Goal: Task Accomplishment & Management: Contribute content

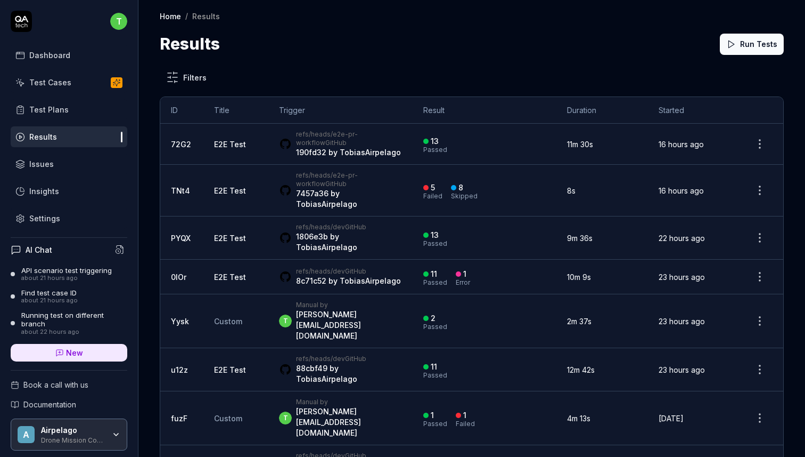
click at [507, 135] on div "13 Passed" at bounding box center [484, 144] width 123 height 18
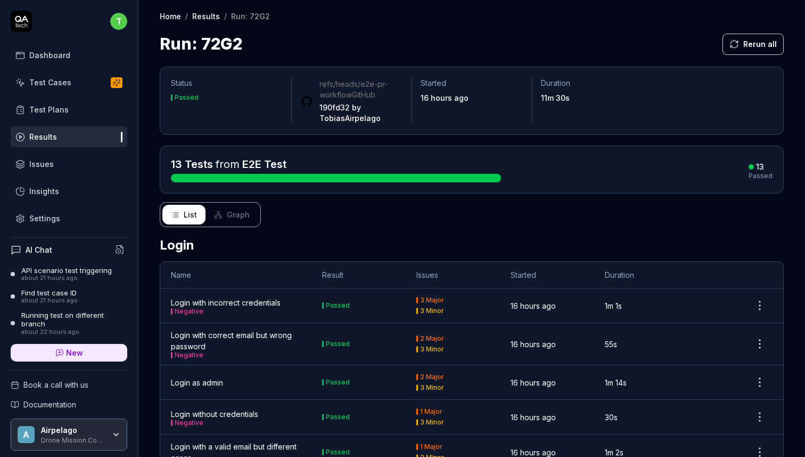
click at [50, 81] on div "Test Cases" at bounding box center [50, 82] width 42 height 11
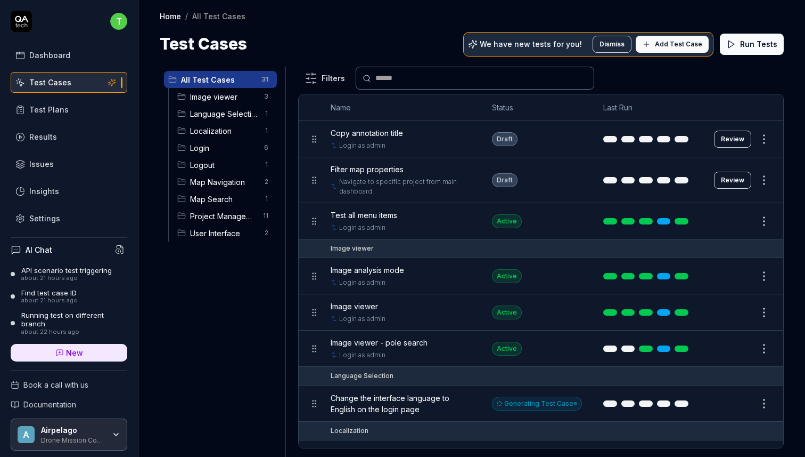
click at [682, 47] on span "Add Test Case" at bounding box center [678, 44] width 47 height 10
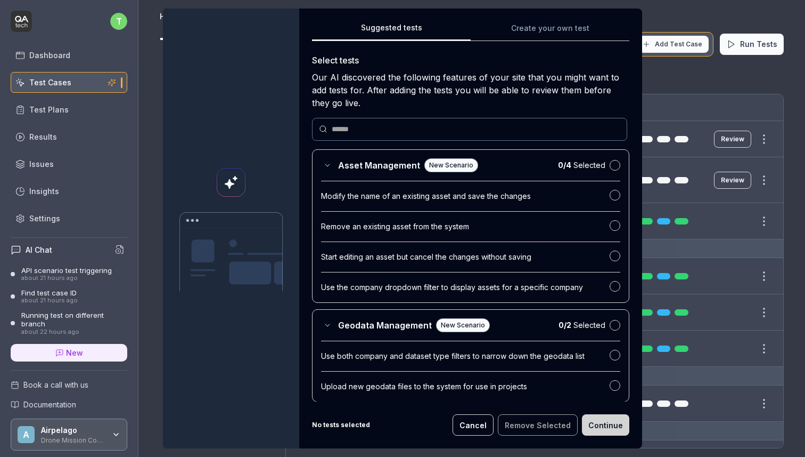
click at [519, 28] on button "Create your own test" at bounding box center [550, 31] width 159 height 19
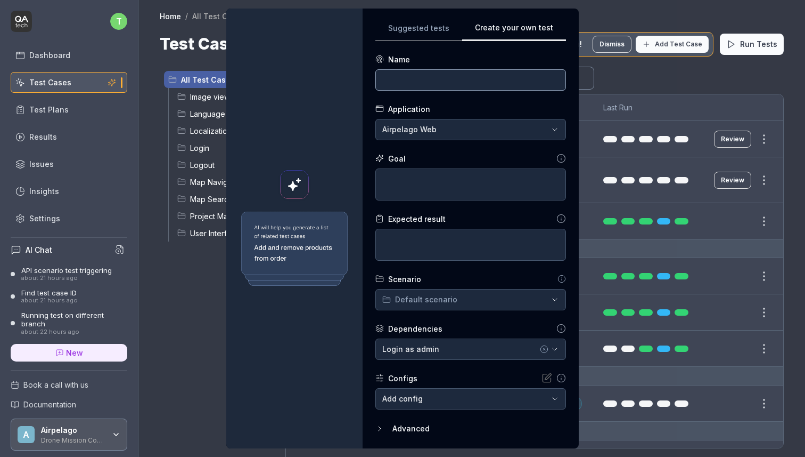
click at [438, 83] on input at bounding box center [471, 79] width 191 height 21
type input "Test different environment"
type textarea "*"
type textarea "L"
type textarea "*"
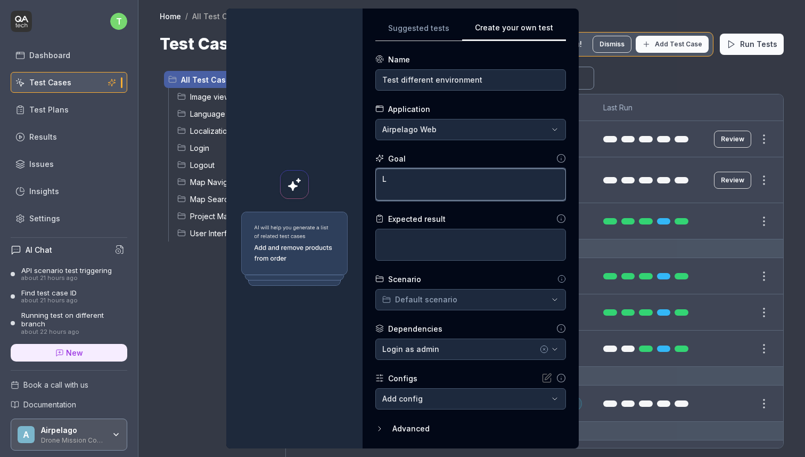
type textarea "Li"
type textarea "*"
type textarea "Lis"
type textarea "*"
type textarea "List"
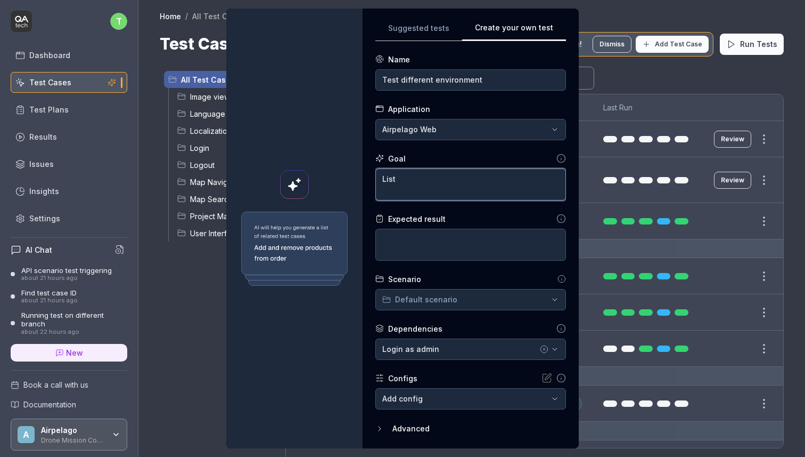
type textarea "*"
type textarea "List"
type textarea "*"
type textarea "List f"
type textarea "*"
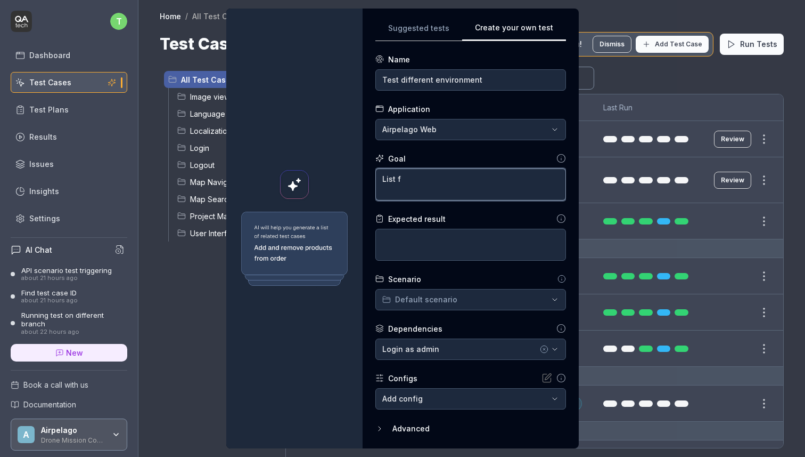
type textarea "List fl"
type textarea "*"
type textarea "List fli"
type textarea "*"
type textarea "List flig"
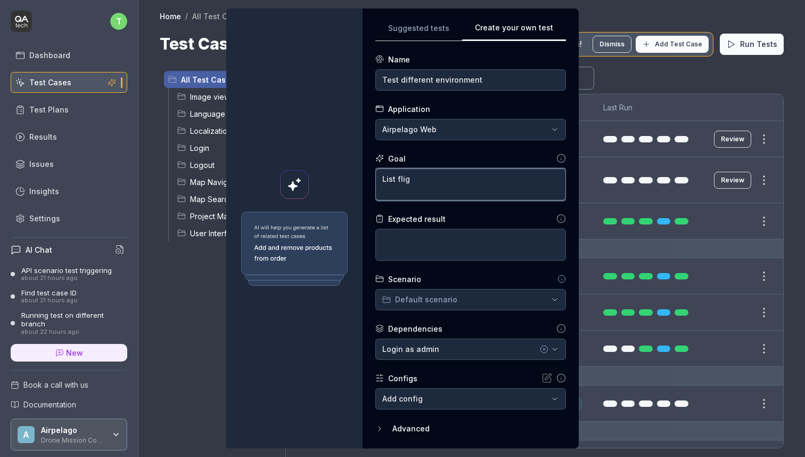
type textarea "*"
type textarea "List fligh"
type textarea "*"
type textarea "List flight"
type textarea "*"
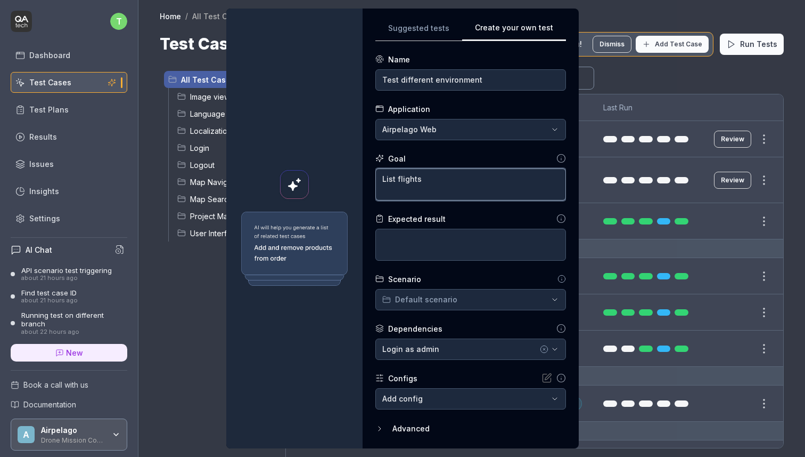
type textarea "List flights"
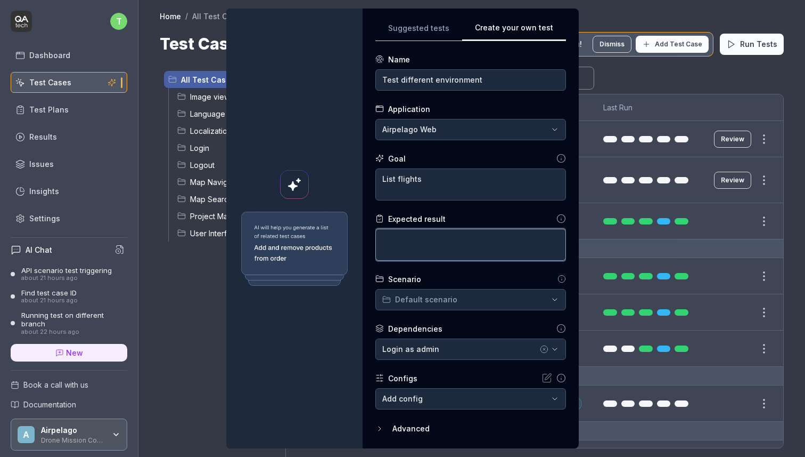
type textarea "*"
type textarea "F"
type textarea "*"
type textarea "Fl"
type textarea "*"
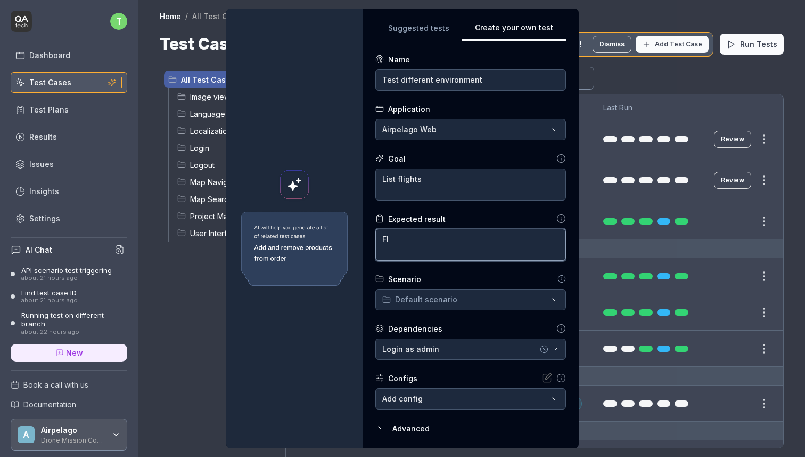
type textarea "Fli"
type textarea "*"
type textarea "Flig"
type textarea "*"
type textarea "Fligh"
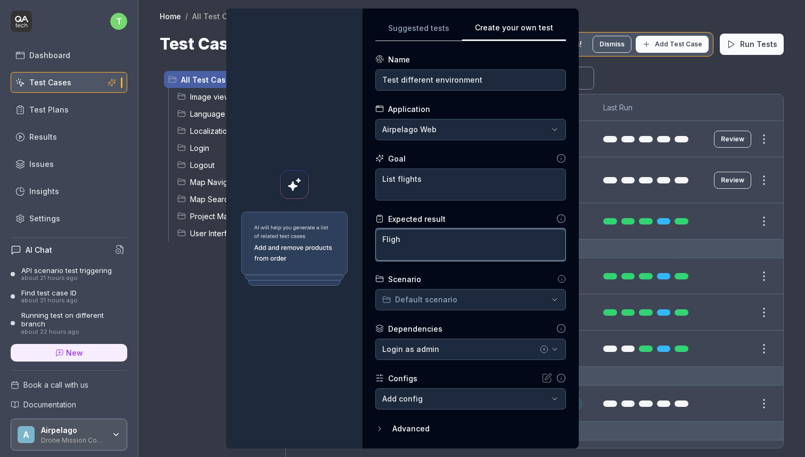
type textarea "*"
type textarea "Flight"
type textarea "*"
type textarea "Flights"
type textarea "*"
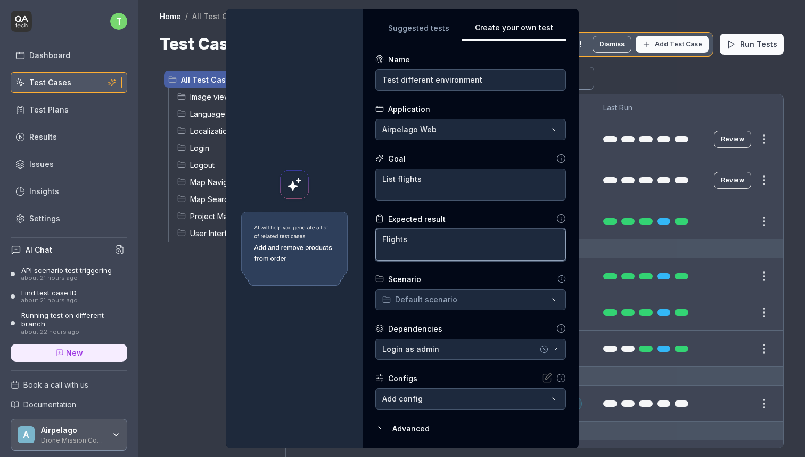
type textarea "Flights"
type textarea "*"
type textarea "Flights sh"
type textarea "*"
type textarea "Flights sho"
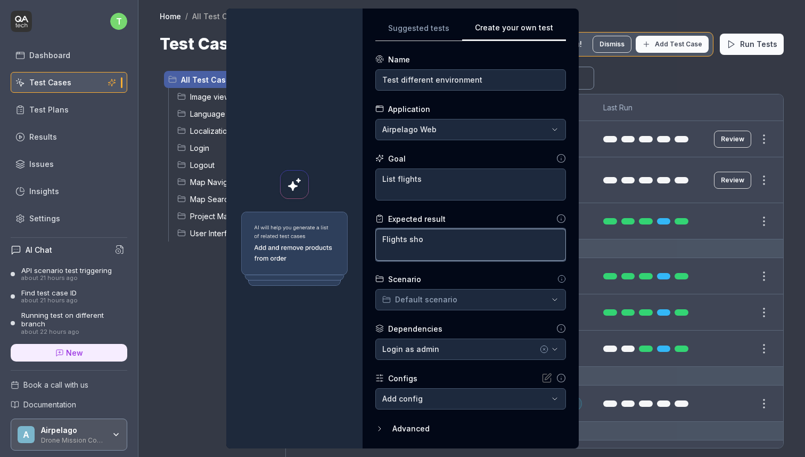
type textarea "*"
type textarea "Flights shou"
type textarea "*"
type textarea "Flights shoul"
type textarea "*"
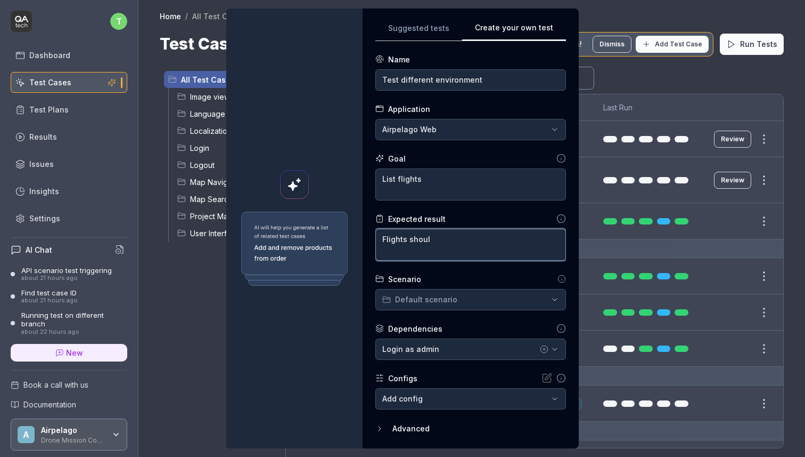
type textarea "Flights shoulw"
type textarea "*"
type textarea "Flights shoulw"
type textarea "*"
type textarea "Flights shoulw"
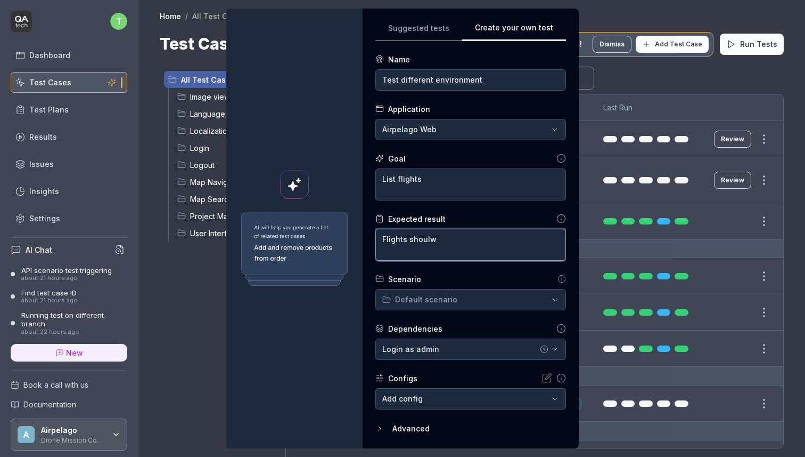
type textarea "*"
type textarea "Flights shoul"
type textarea "*"
type textarea "Flights should"
type textarea "*"
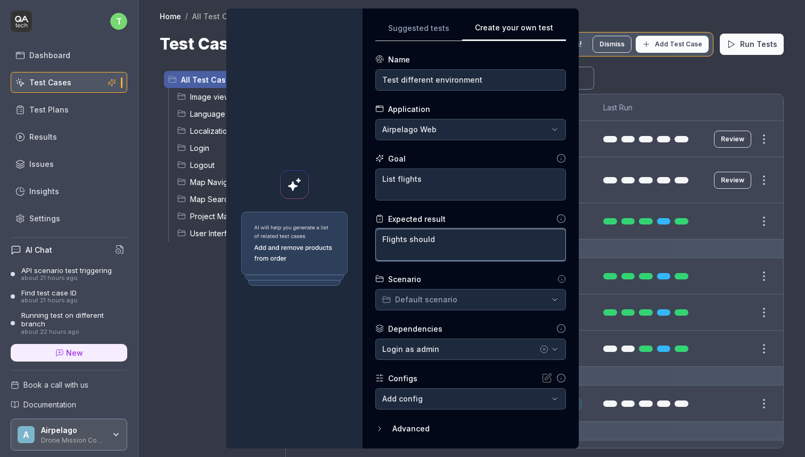
type textarea "Flights should"
type textarea "*"
type textarea "Flights should b"
type textarea "*"
type textarea "Flights should be"
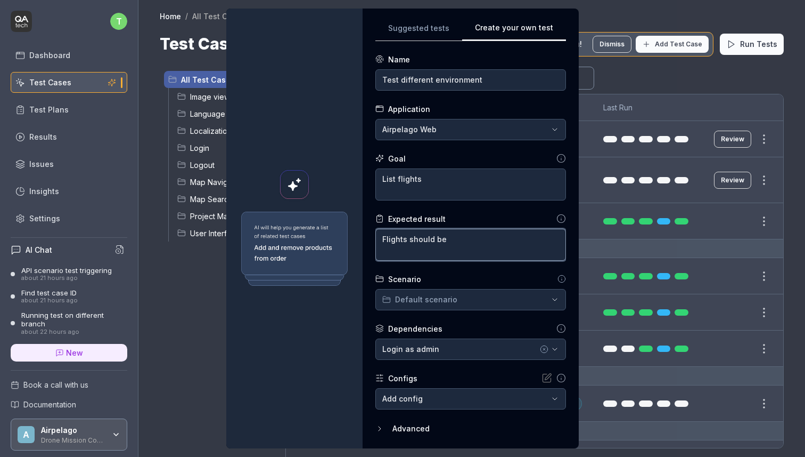
type textarea "*"
type textarea "Flights should be s"
type textarea "*"
type textarea "Flights should be sh"
type textarea "*"
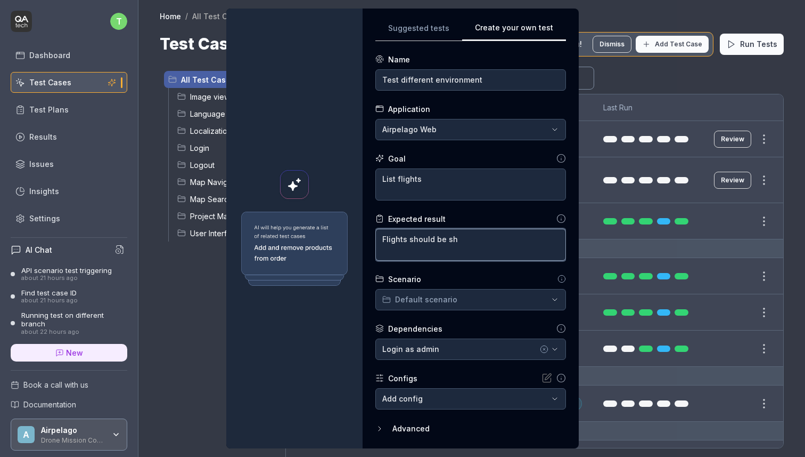
type textarea "Flights should be sho"
type textarea "*"
type textarea "Flights should be shown"
type textarea "*"
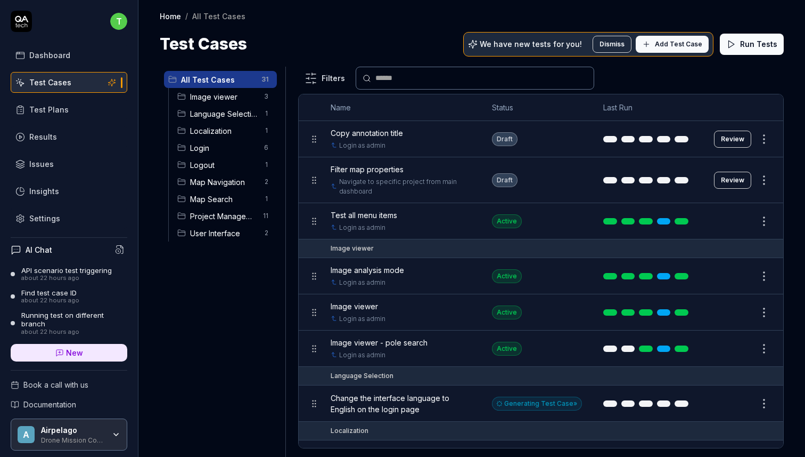
click at [44, 247] on h4 "AI Chat" at bounding box center [39, 249] width 27 height 11
click at [44, 251] on h4 "AI Chat" at bounding box center [39, 249] width 27 height 11
click at [75, 354] on span "New" at bounding box center [74, 352] width 17 height 11
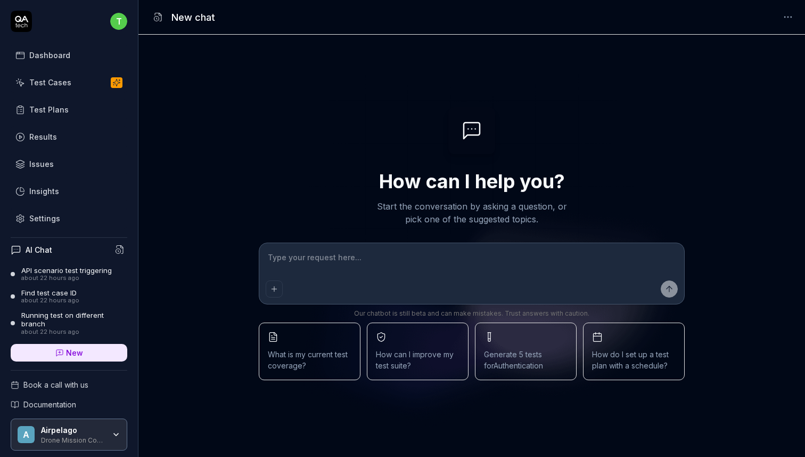
type textarea "G"
type textarea "*"
type textarea "Ge"
type textarea "*"
type textarea "Gen"
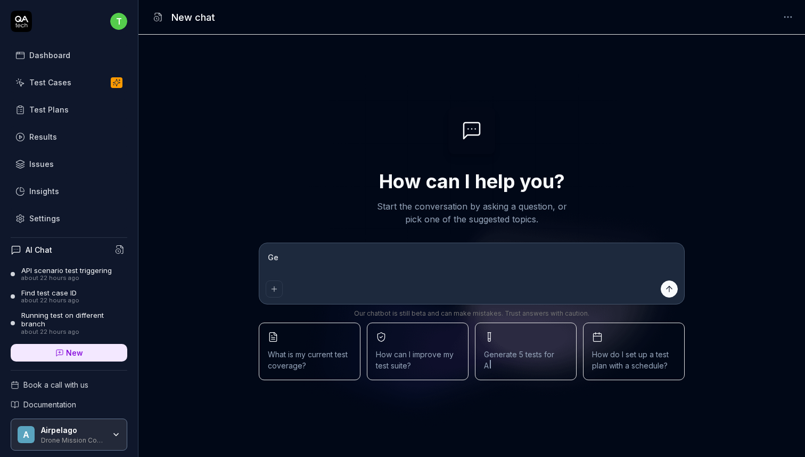
type textarea "*"
type textarea "Gene"
type textarea "*"
type textarea "Gener"
type textarea "*"
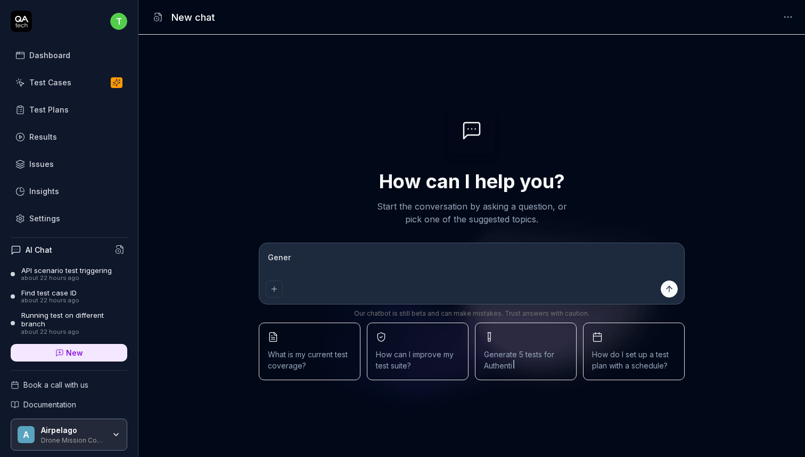
type textarea "Genera"
type textarea "*"
type textarea "Generat"
type textarea "*"
type textarea "Generate"
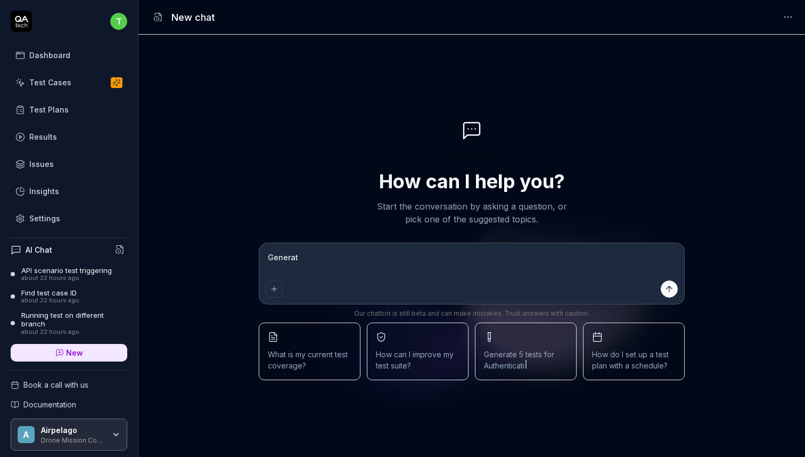
type textarea "*"
type textarea "Generate"
type textarea "*"
type textarea "Generate a"
type textarea "*"
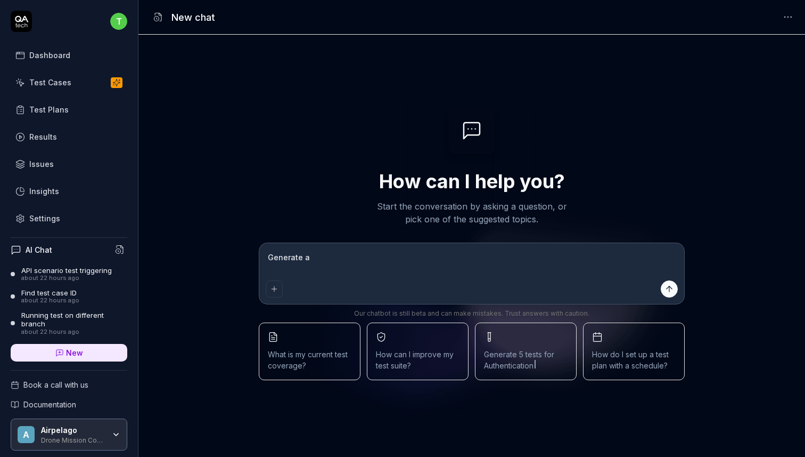
type textarea "Generate a"
type textarea "*"
type textarea "Generate a t"
type textarea "*"
type textarea "Generate a te"
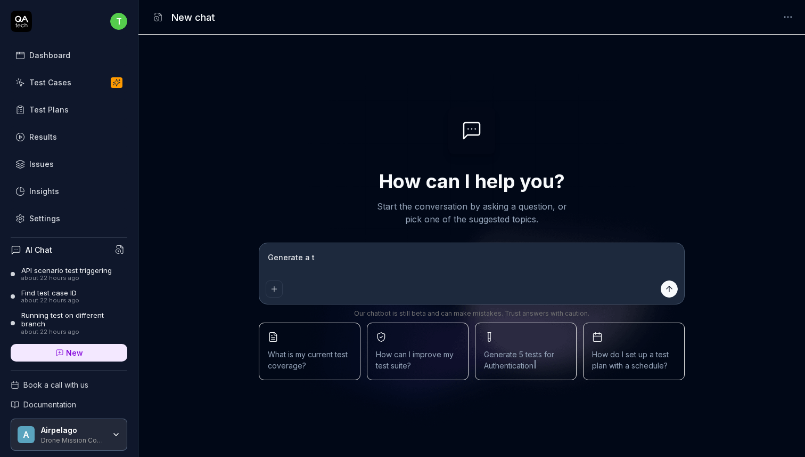
type textarea "*"
type textarea "Generate a tes"
type textarea "*"
type textarea "Generate a test"
type textarea "*"
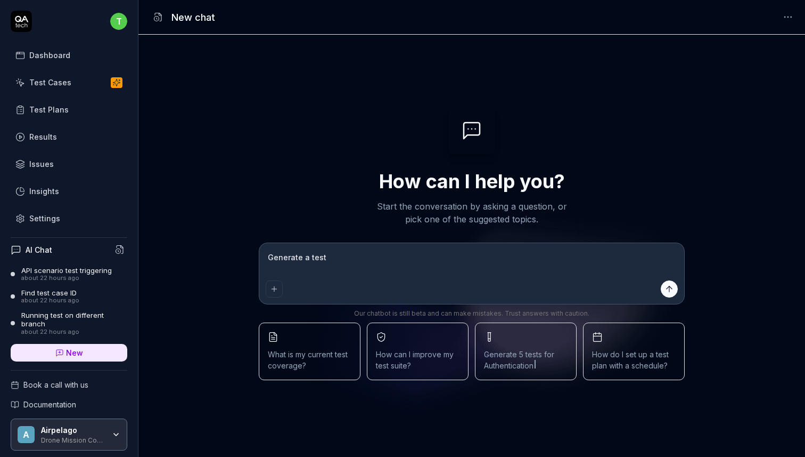
type textarea "Generate a test"
type textarea "*"
type textarea "Generate a test t"
type textarea "*"
type textarea "Generate a test ta"
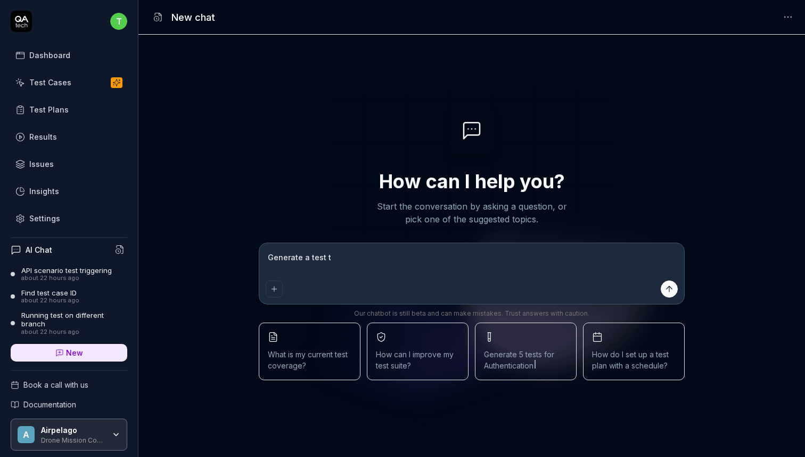
type textarea "*"
type textarea "Generate a test tar"
type textarea "*"
type textarea "Generate a test targ"
type textarea "*"
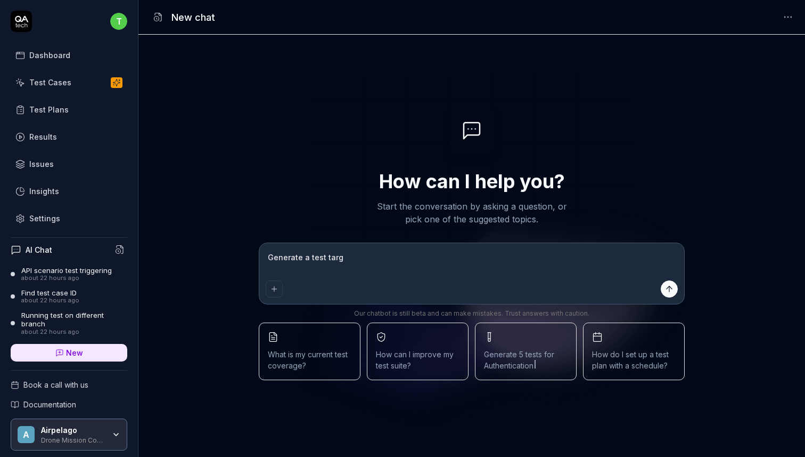
type textarea "Generate a test targe"
type textarea "*"
type textarea "Generate a test target"
type textarea "*"
type textarea "Generate a test targeti"
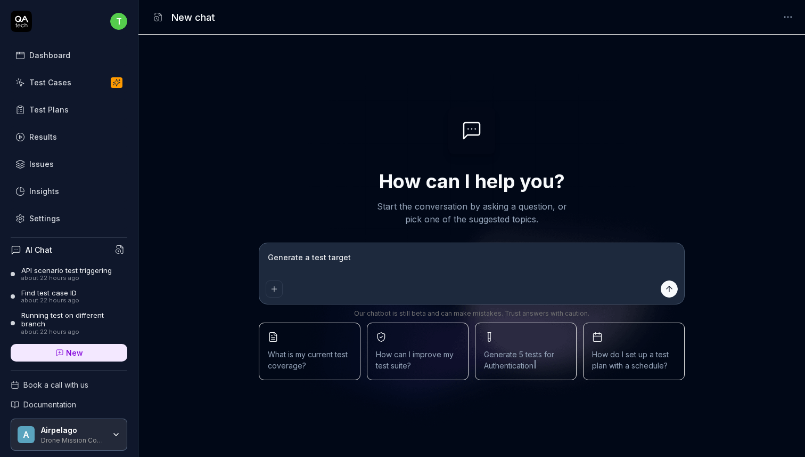
type textarea "*"
type textarea "Generate a test targetin"
type textarea "*"
type textarea "Generate a test targeting"
type textarea "*"
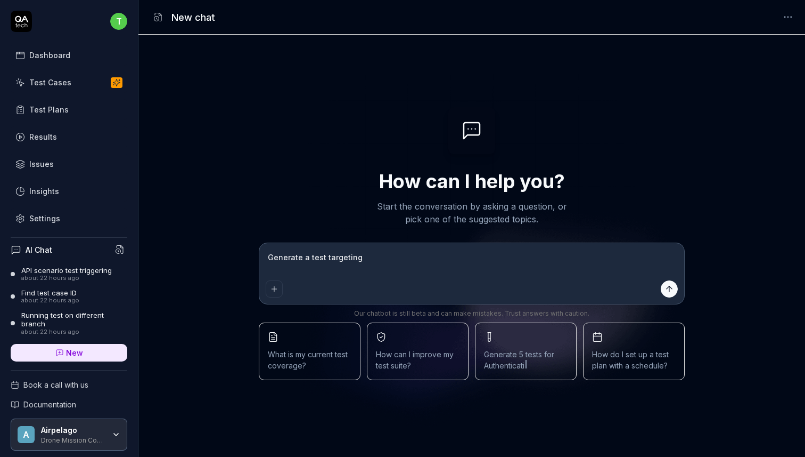
type textarea "Generate a test targeting"
type textarea "*"
type textarea "Generate a test targeting a"
type textarea "*"
type textarea "Generate a test targeting an"
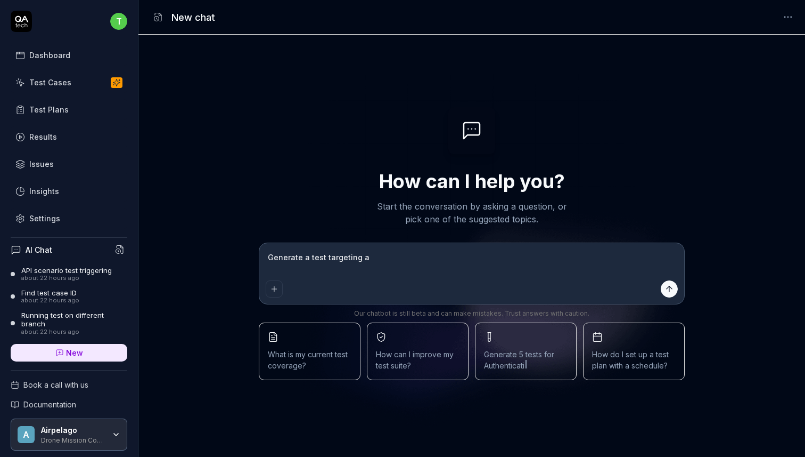
type textarea "*"
type textarea "Generate a test targeting ano"
type textarea "*"
type textarea "Generate a test targeting anot"
type textarea "*"
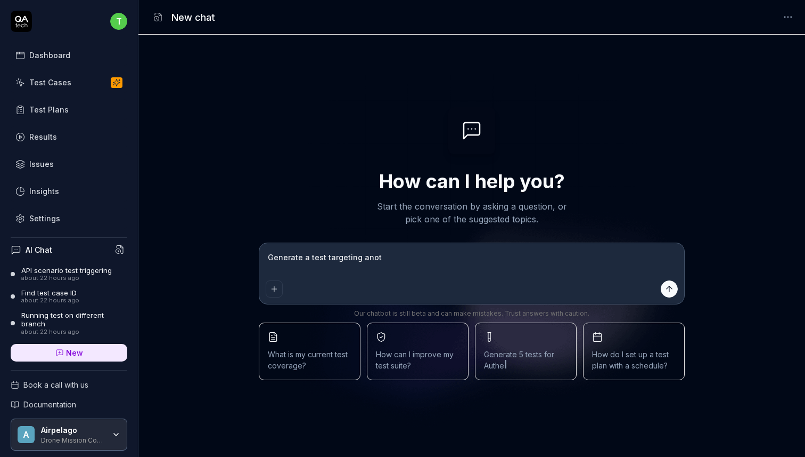
type textarea "Generate a test targeting anoth"
type textarea "*"
type textarea "Generate a test targeting anothe"
type textarea "*"
type textarea "Generate a test targeting another"
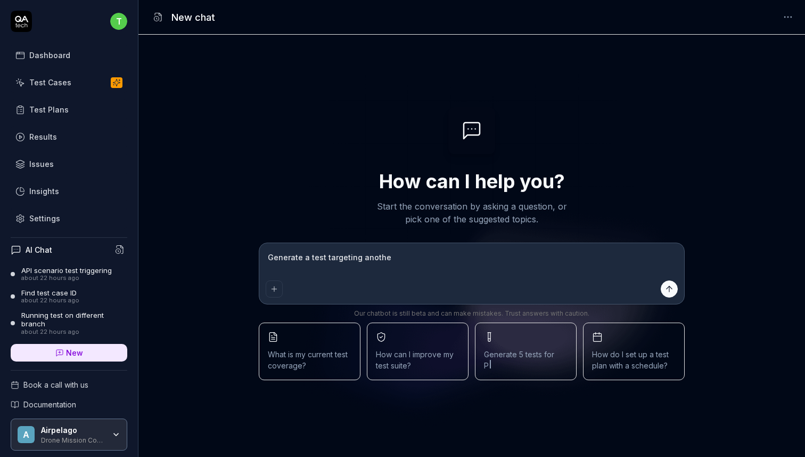
type textarea "*"
type textarea "Generate a test targeting another"
type textarea "*"
type textarea "Generate a test targeting another u"
type textarea "*"
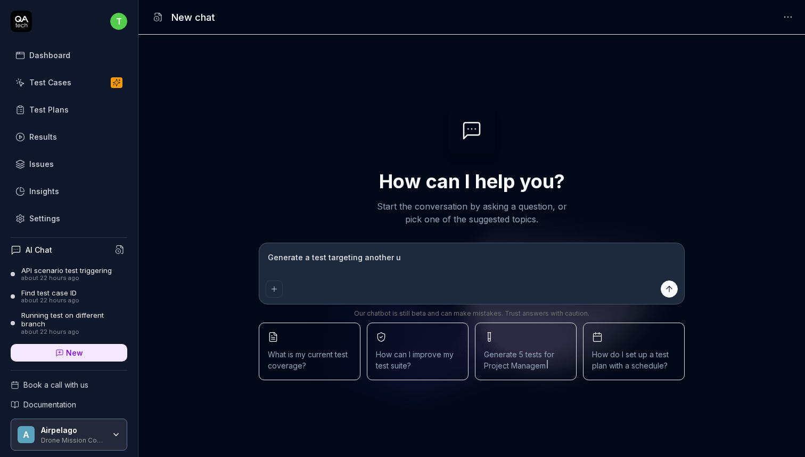
type textarea "Generate a test targeting another ur"
type textarea "*"
type textarea "Generate a test targeting another url"
type textarea "*"
type textarea "Generate a test targeting another url"
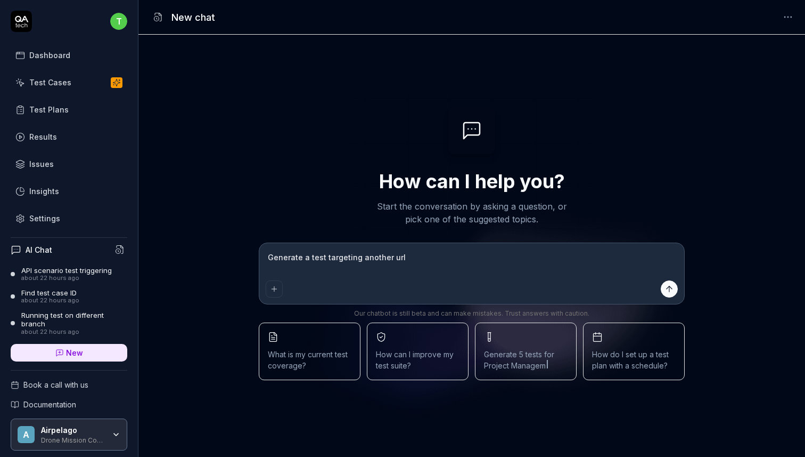
type textarea "*"
type textarea "Generate a test targeting another url t"
type textarea "*"
type textarea "Generate a test targeting another url th"
type textarea "*"
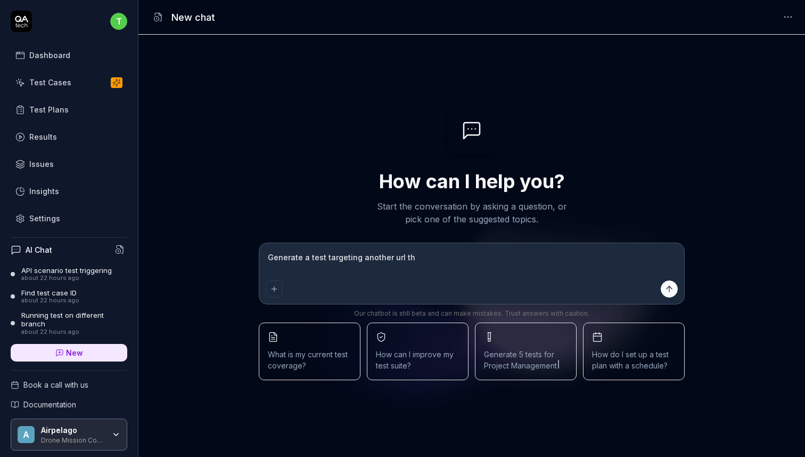
type textarea "Generate a test targeting another url tha"
type textarea "*"
type textarea "Generate a test targeting another url than"
type textarea "*"
type textarea "Generate a test targeting another url than"
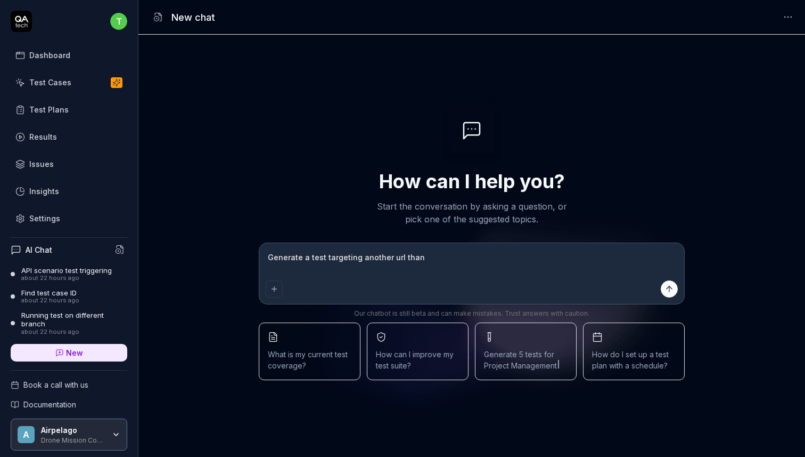
type textarea "*"
type textarea "Generate a test targeting another url than d"
type textarea "*"
type textarea "Generate a test targeting another url than"
type textarea "*"
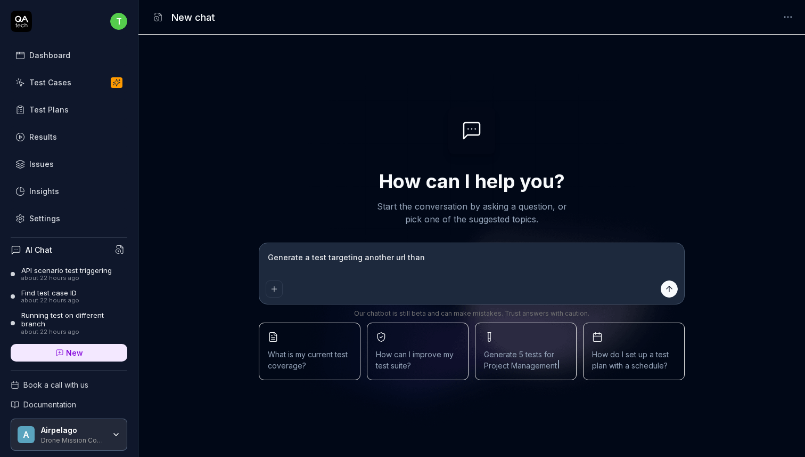
type textarea "Generate a test targeting another url than t"
type textarea "*"
type textarea "Generate a test targeting another url than th"
type textarea "*"
type textarea "Generate a test targeting another url than the"
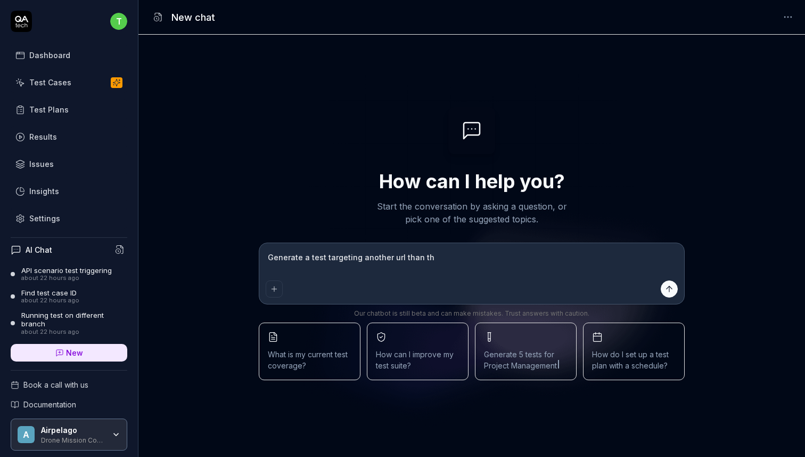
type textarea "*"
type textarea "Generate a test targeting another url than the"
type textarea "*"
type textarea "Generate a test targeting another url than the d"
type textarea "*"
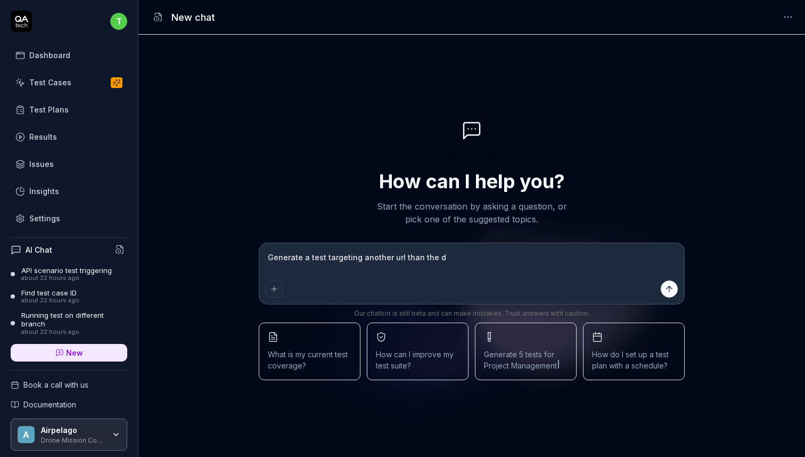
type textarea "Generate a test targeting another url than the de"
type textarea "*"
type textarea "Generate a test targeting another url than the def"
type textarea "*"
type textarea "Generate a test targeting another url than the defa"
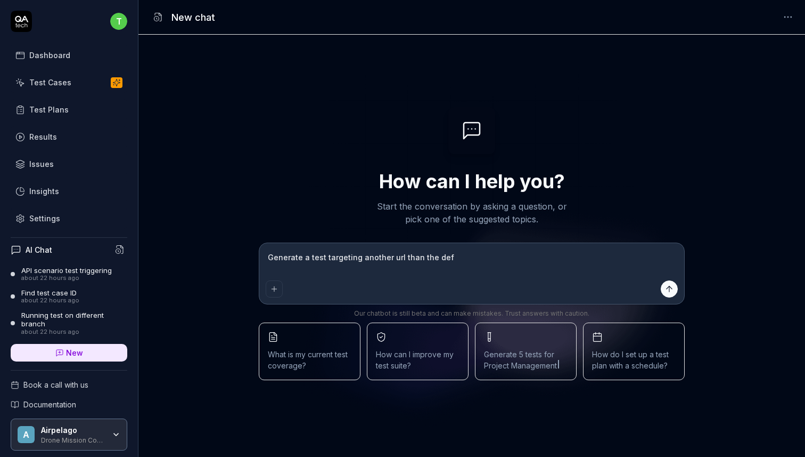
type textarea "*"
type textarea "Generate a test targeting another url than the defau"
type textarea "*"
type textarea "Generate a test targeting another url than the defaul"
type textarea "*"
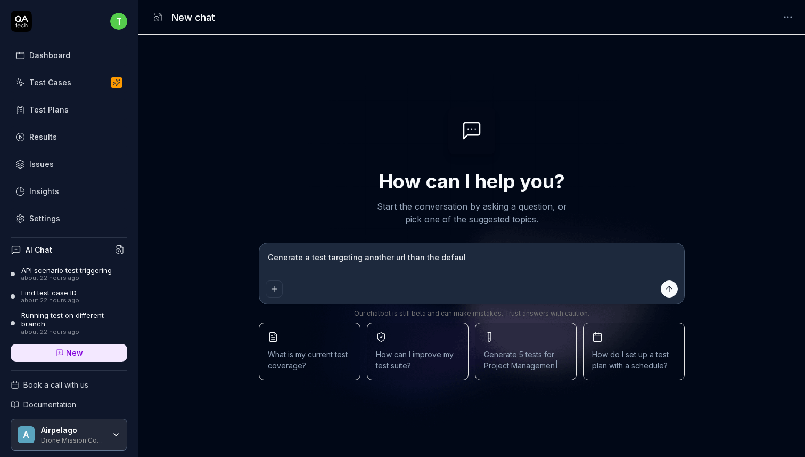
type textarea "Generate a test targeting another url than the default"
type textarea "*"
type textarea "Generate a test targeting another url than the default"
type textarea "*"
type textarea "Generate a test targeting another url than the default e"
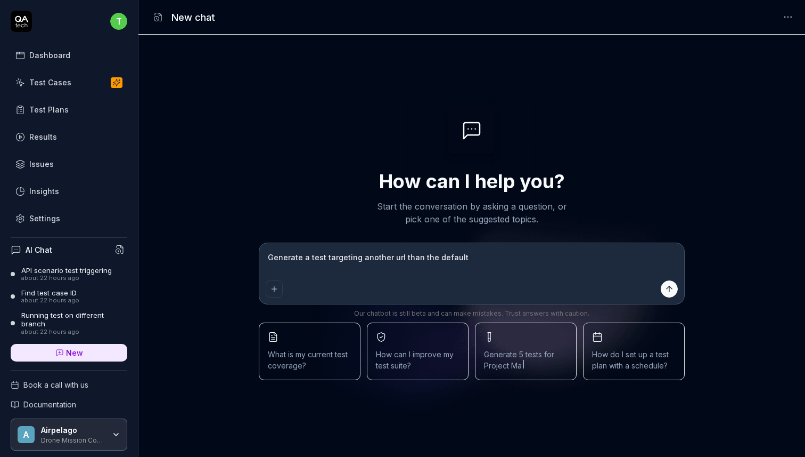
type textarea "*"
type textarea "Generate a test targeting another url than the default en"
type textarea "*"
type textarea "Generate a test targeting another url than the default env"
type textarea "*"
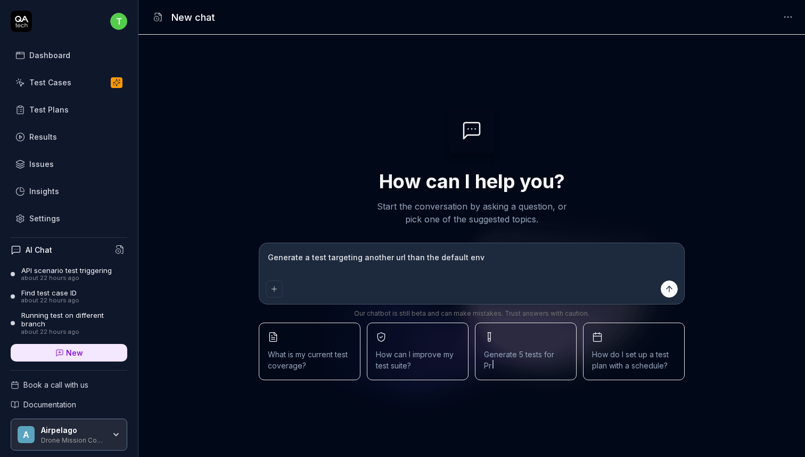
type textarea "Generate a test targeting another url than the default envi"
type textarea "*"
type textarea "Generate a test targeting another url than the default envir"
type textarea "*"
type textarea "Generate a test targeting another url than the default enviro"
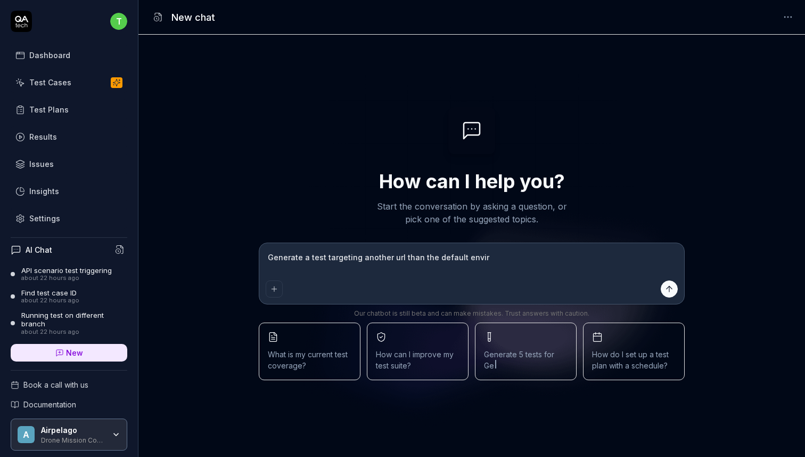
type textarea "*"
type textarea "Generate a test targeting another url than the default environ"
type textarea "*"
type textarea "Generate a test targeting another url than the default environe"
type textarea "*"
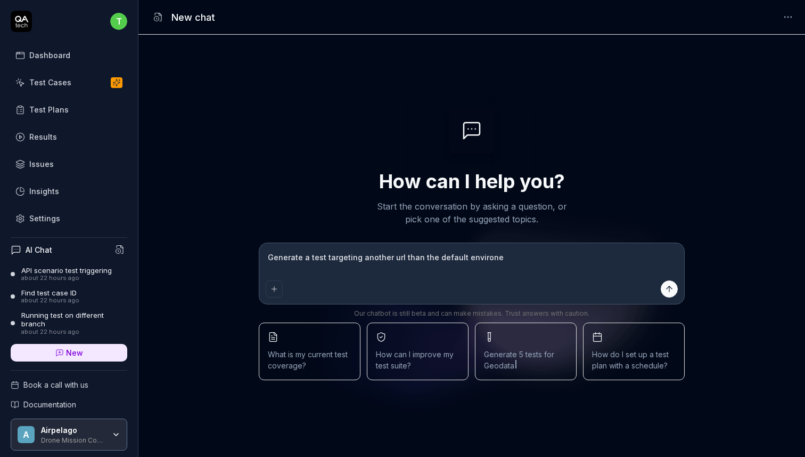
type textarea "Generate a test targeting another url than the default environem"
type textarea "*"
type textarea "Generate a test targeting another url than the default environemt"
type textarea "*"
type textarea "Generate a test targeting another url than the default environemtn"
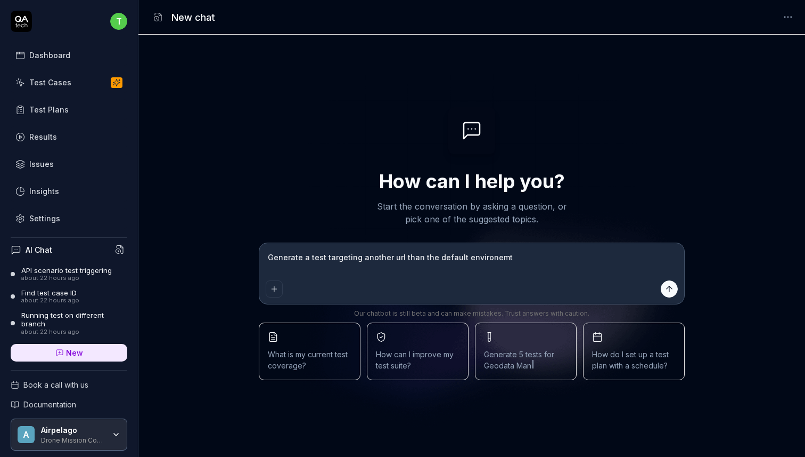
type textarea "*"
type textarea "Generate a test targeting another url than the default environemtn"
type textarea "*"
type textarea "Generate a test targeting another url than the default environemtn"
type textarea "*"
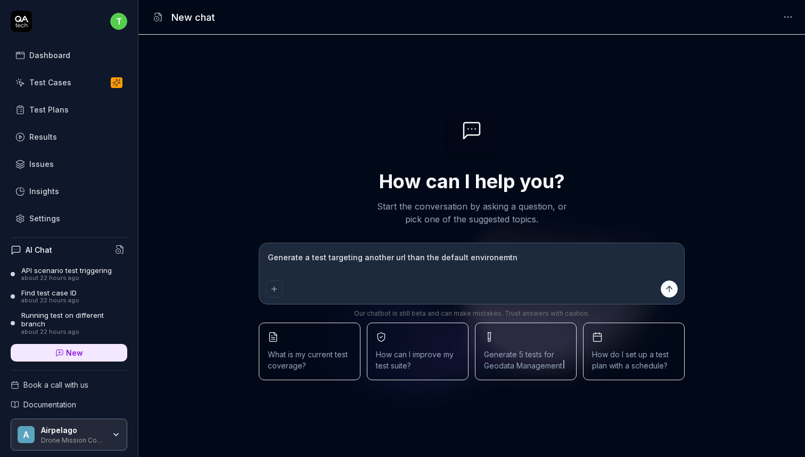
type textarea "Generate a test targeting another url than the default environemt"
type textarea "*"
type textarea "Generate a test targeting another url than the default environem"
type textarea "*"
type textarea "Generate a test targeting another url than the default environe"
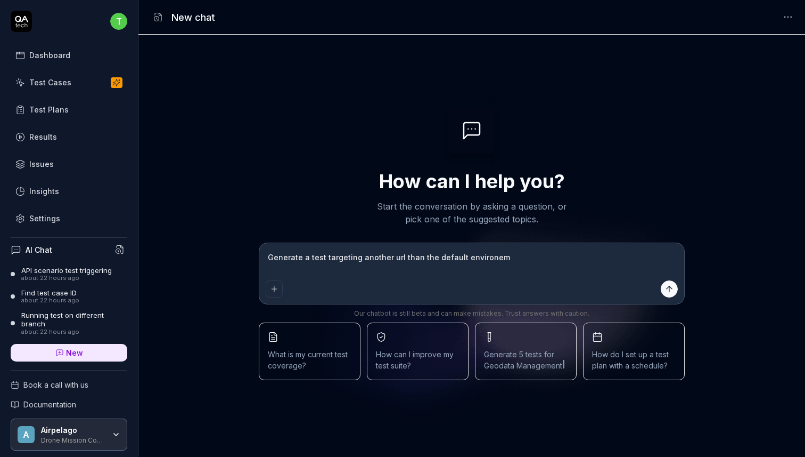
type textarea "*"
type textarea "Generate a test targeting another url than the default environ"
type textarea "*"
type textarea "Generate a test targeting another url than the default environm"
type textarea "*"
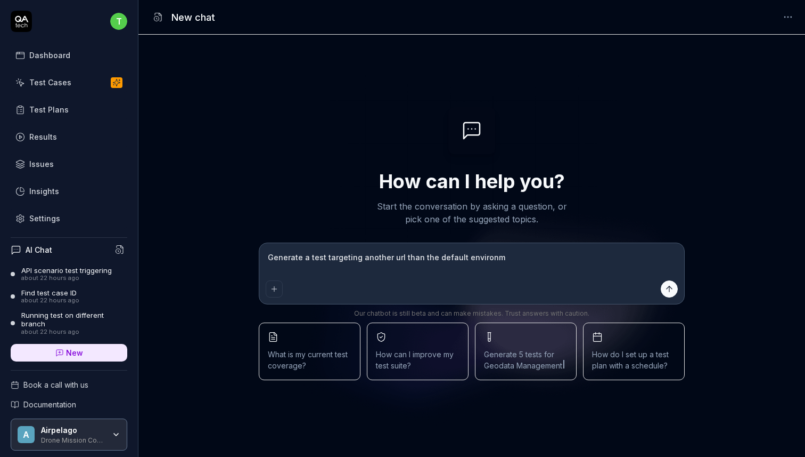
type textarea "Generate a test targeting another url than the default environme"
type textarea "*"
type textarea "Generate a test targeting another url than the default environmen"
type textarea "*"
type textarea "Generate a test targeting another url than the default environment"
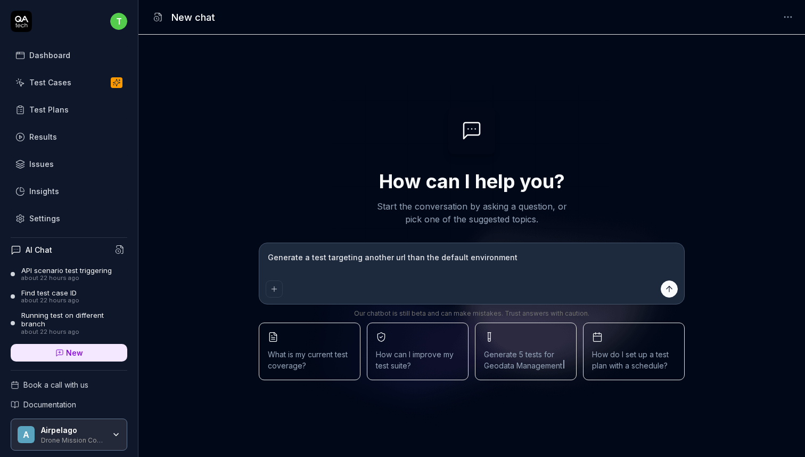
type textarea "*"
type textarea "Generate a test targeting another url than the default environment"
type textarea "*"
type textarea "Generate a test targeting another url than the default environment ("
type textarea "*"
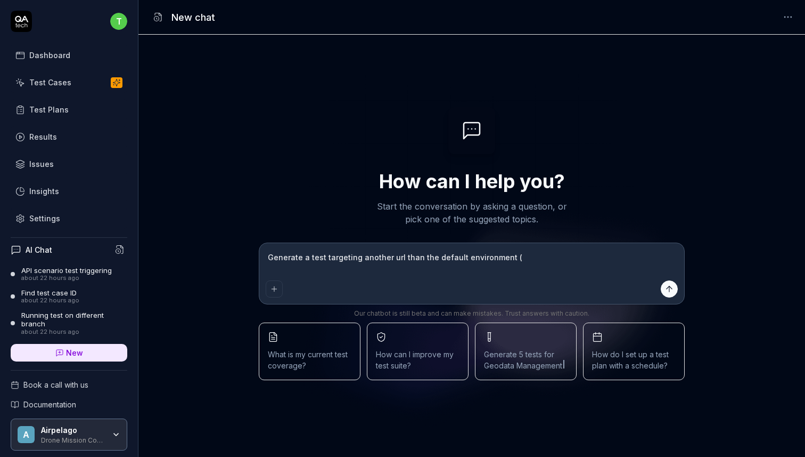
type textarea "Generate a test targeting another url than the default environment (e"
type textarea "*"
type textarea "Generate a test targeting another url than the default environment (e."
type textarea "*"
type textarea "Generate a test targeting another url than the default environment (e."
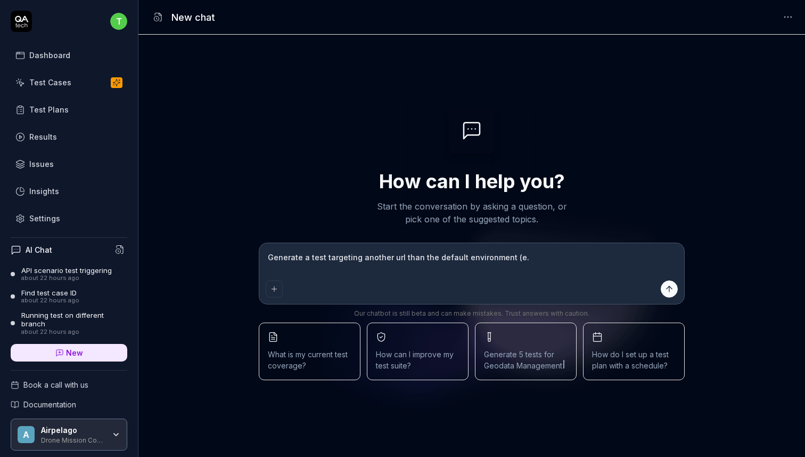
type textarea "*"
type textarea "Generate a test targeting another url than the default environment (e. g"
type textarea "*"
type textarea "Generate a test targeting another url than the default environment (e. g."
type textarea "*"
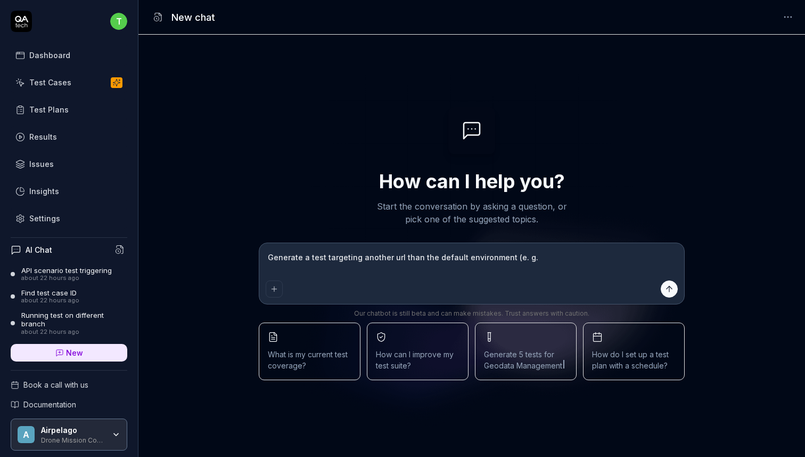
type textarea "Generate a test targeting another url than the default environment (e. g."
type textarea "*"
type textarea "Generate a test targeting another url than the default environment (e. g. n"
type textarea "*"
type textarea "Generate a test targeting another url than the default environment (e. g. ne"
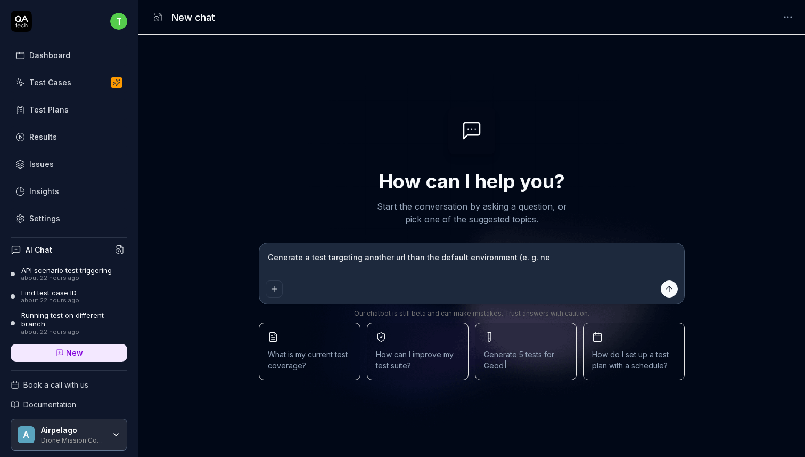
type textarea "*"
type textarea "Generate a test targeting another url than the default environment (e. g. net"
type textarea "*"
type textarea "Generate a test targeting another url than the default environment (e. g. netl"
type textarea "*"
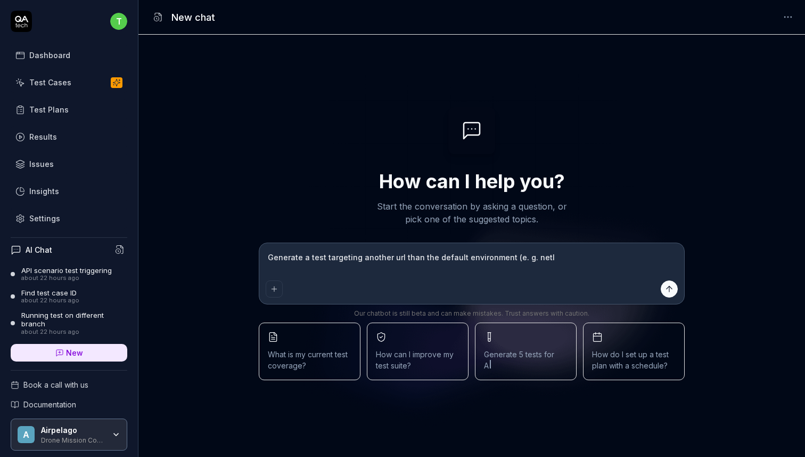
type textarea "Generate a test targeting another url than the default environment (e. g. netli"
type textarea "*"
type textarea "Generate a test targeting another url than the default environment (e. g. netlif"
type textarea "*"
type textarea "Generate a test targeting another url than the default environment (e. g. netli…"
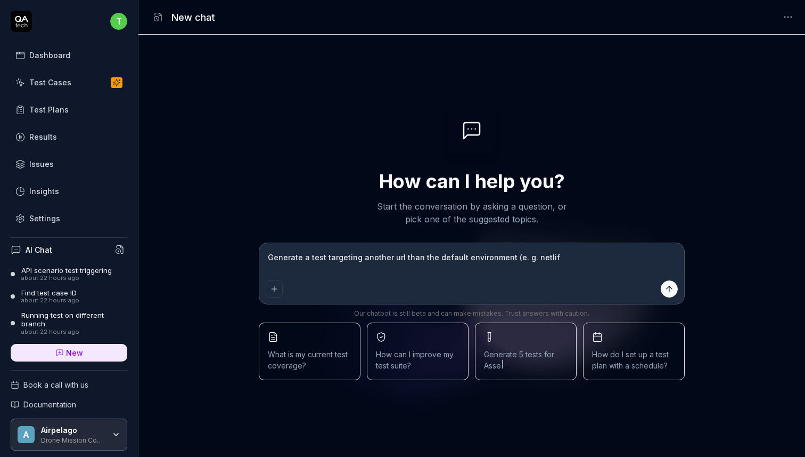
type textarea "*"
type textarea "Generate a test targeting another url than the default environment (e. g. netli…"
type textarea "*"
type textarea "Generate a test targeting another url than the default environment (e. g. netli…"
type textarea "*"
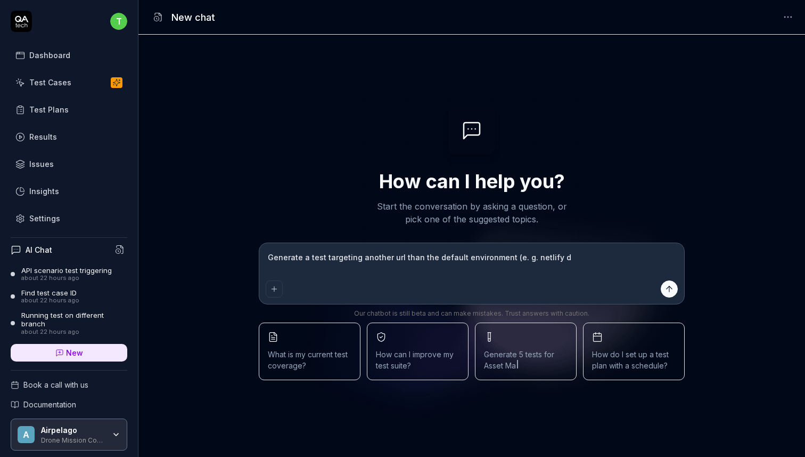
type textarea "Generate a test targeting another url than the default environment (e. g. netli…"
type textarea "*"
type textarea "Generate a test targeting another url than the default environment (e. g. netli…"
type textarea "*"
type textarea "Generate a test targeting another url than the default environment (e. g. netli…"
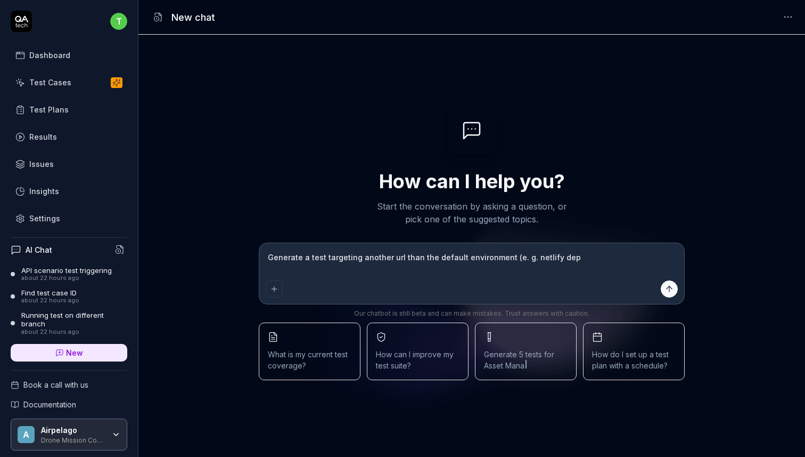
type textarea "*"
type textarea "Generate a test targeting another url than the default environment (e. g. netli…"
type textarea "*"
type textarea "Generate a test targeting another url than the default environment (e. g. netli…"
type textarea "*"
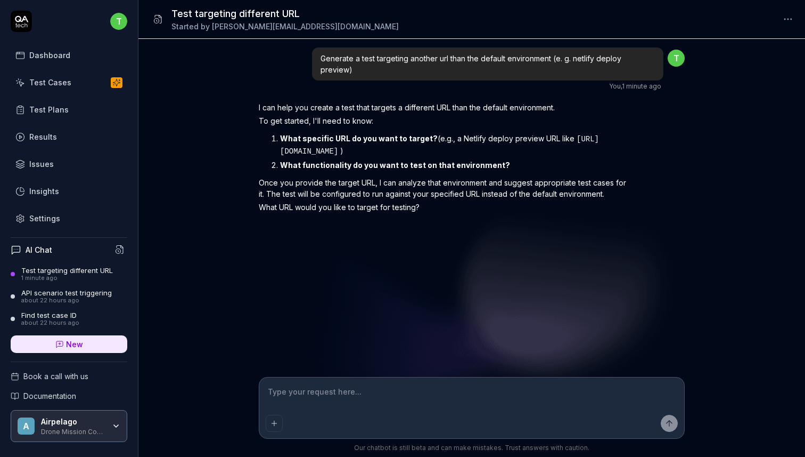
paste textarea "https://deploy-preview-931--dronemissioncontrol.netlify.app"
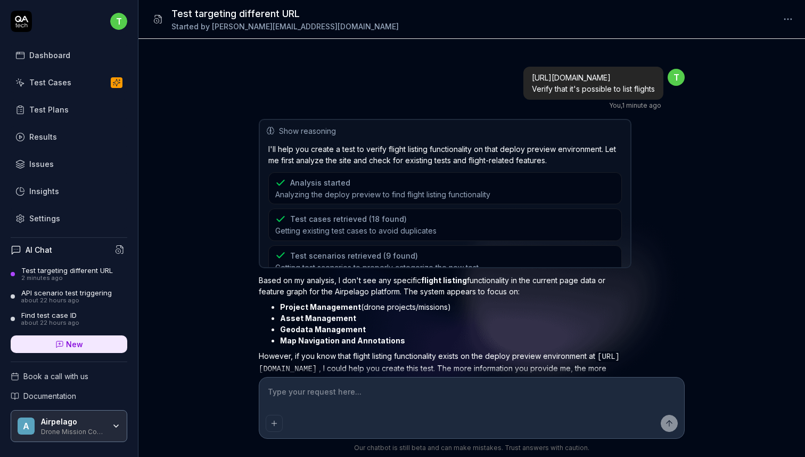
scroll to position [178, 0]
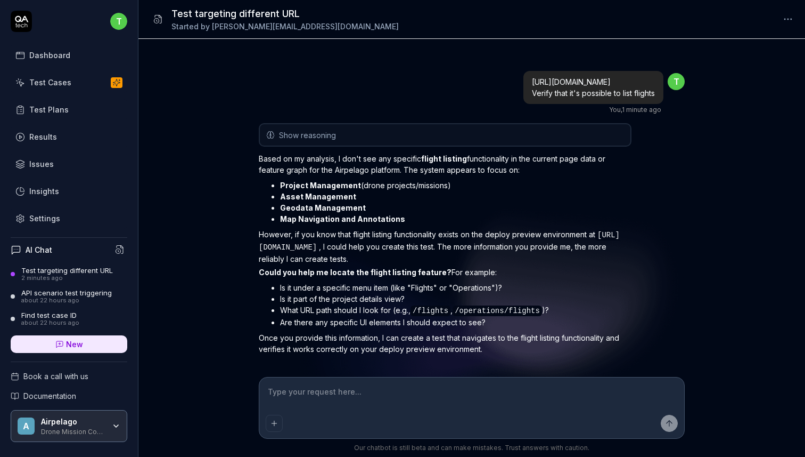
click at [364, 398] on textarea at bounding box center [472, 397] width 412 height 27
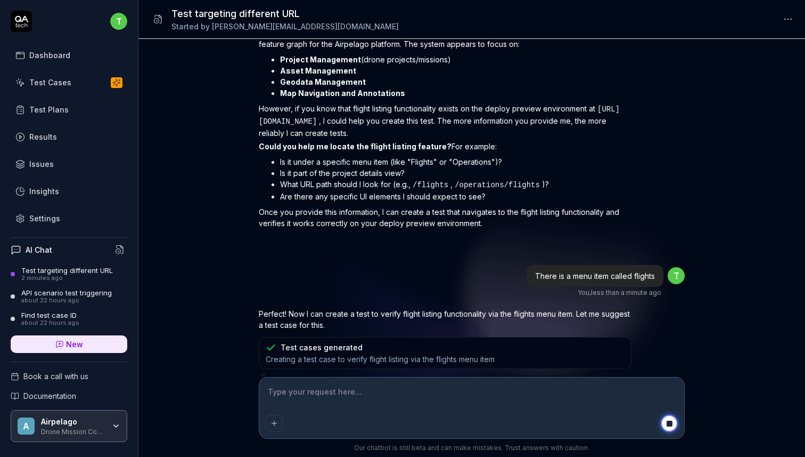
scroll to position [417, 0]
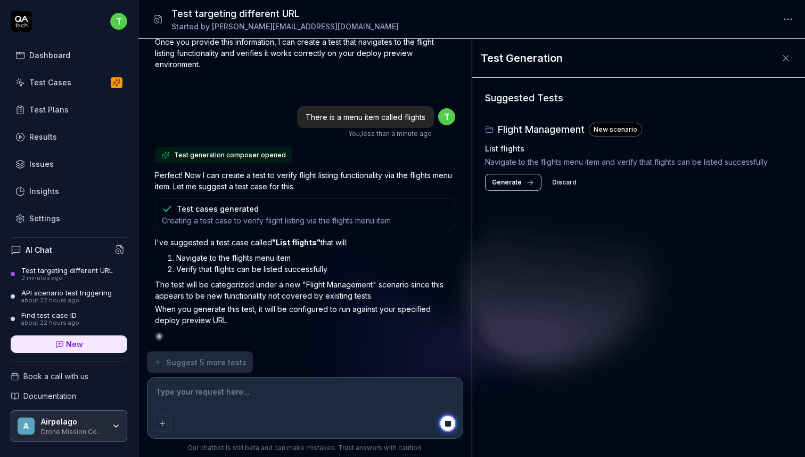
click at [510, 183] on span "Generate" at bounding box center [507, 182] width 30 height 10
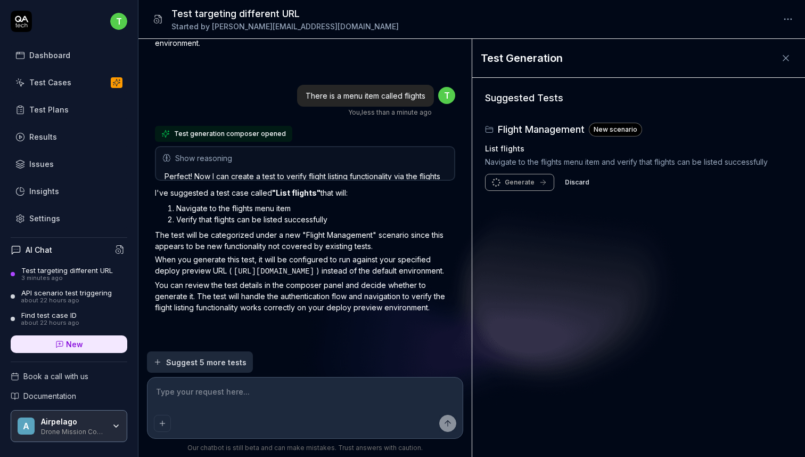
scroll to position [535, 0]
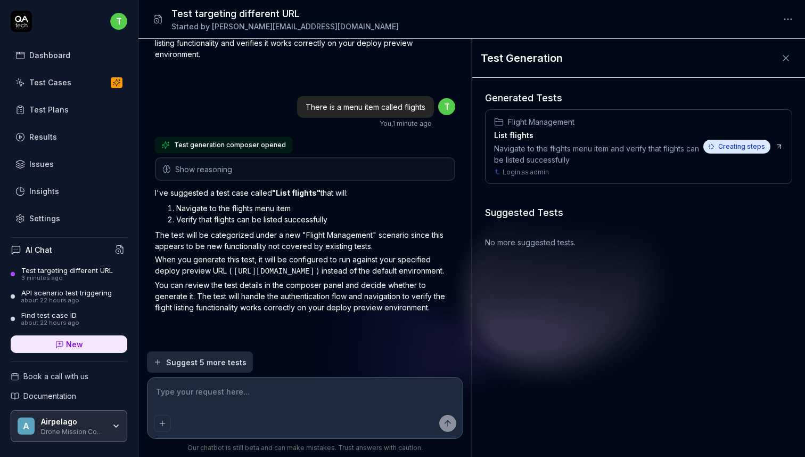
click at [609, 149] on div "Navigate to the flights menu item and verify that flights can be listed success…" at bounding box center [596, 154] width 205 height 22
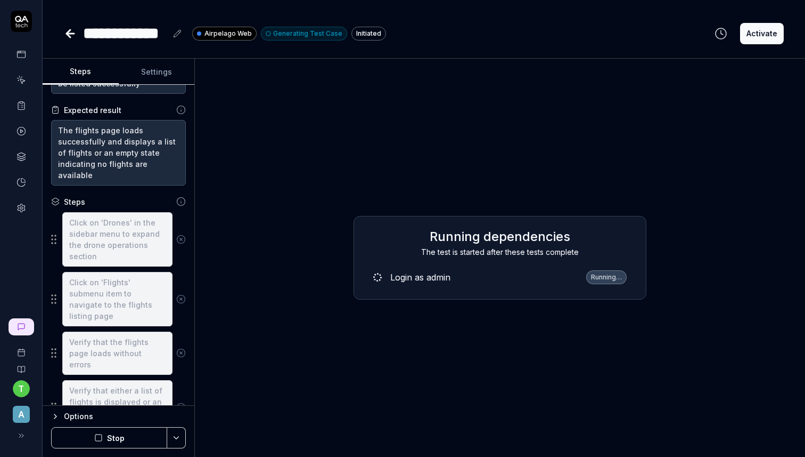
scroll to position [181, 0]
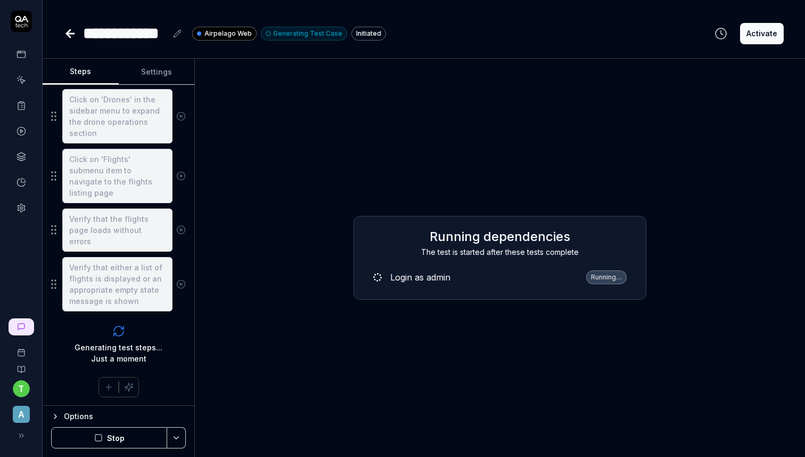
click at [64, 415] on div "Options" at bounding box center [125, 416] width 122 height 13
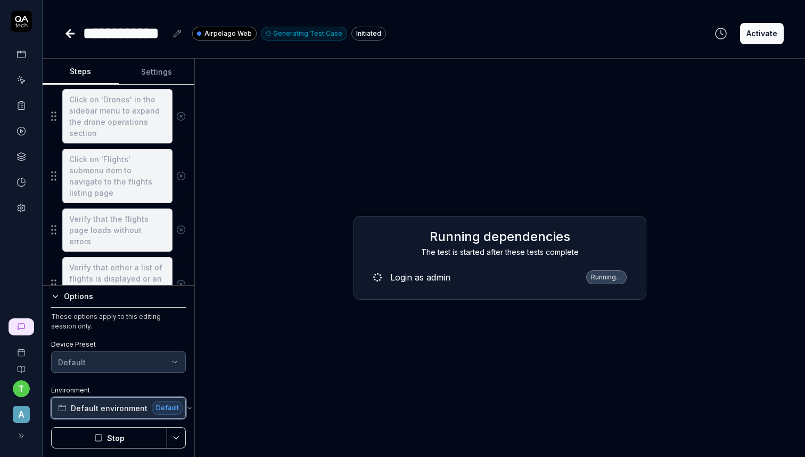
click at [179, 404] on button "Default environment Default" at bounding box center [118, 407] width 135 height 21
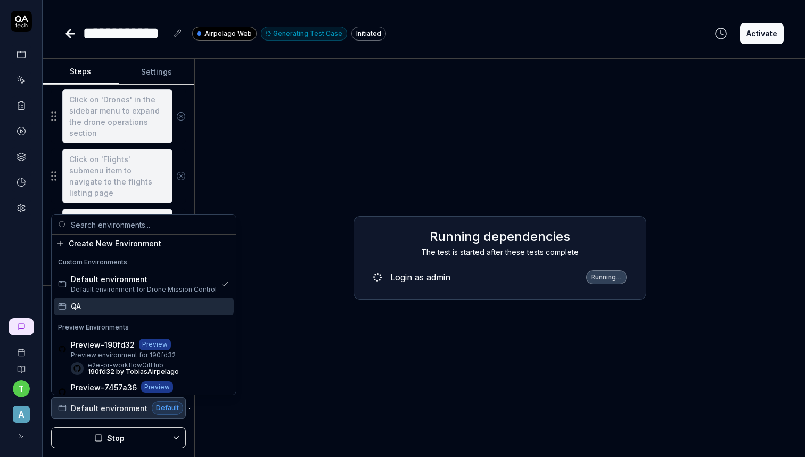
scroll to position [28, 0]
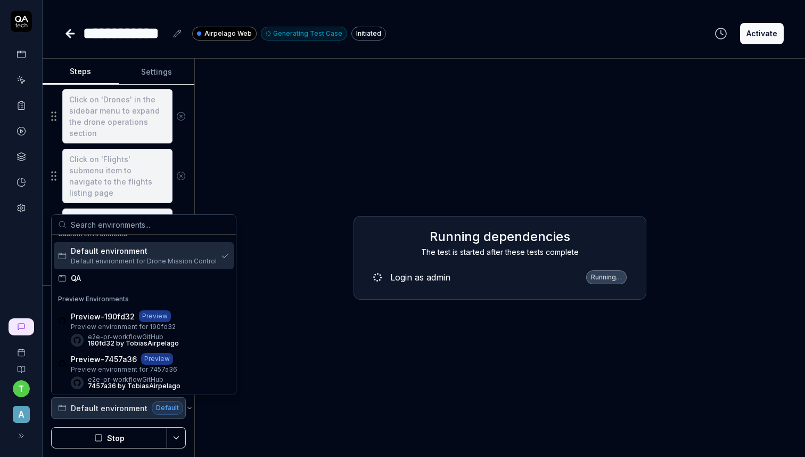
click at [311, 288] on div "Running dependencies The test is started after these tests complete Login as ad…" at bounding box center [499, 257] width 593 height 381
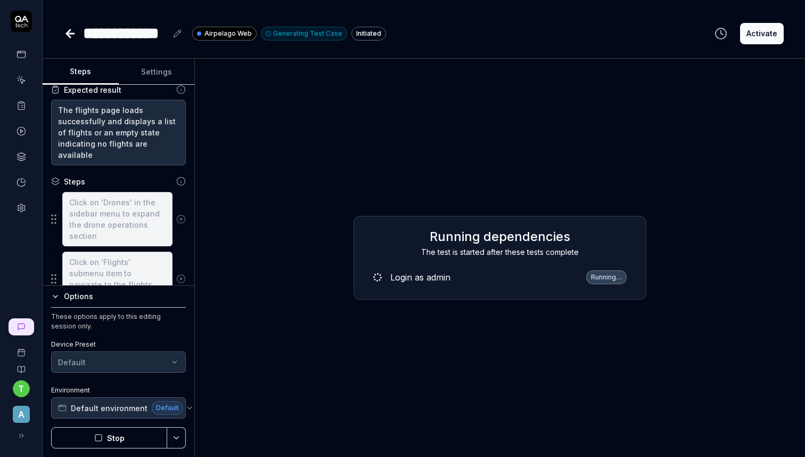
scroll to position [0, 0]
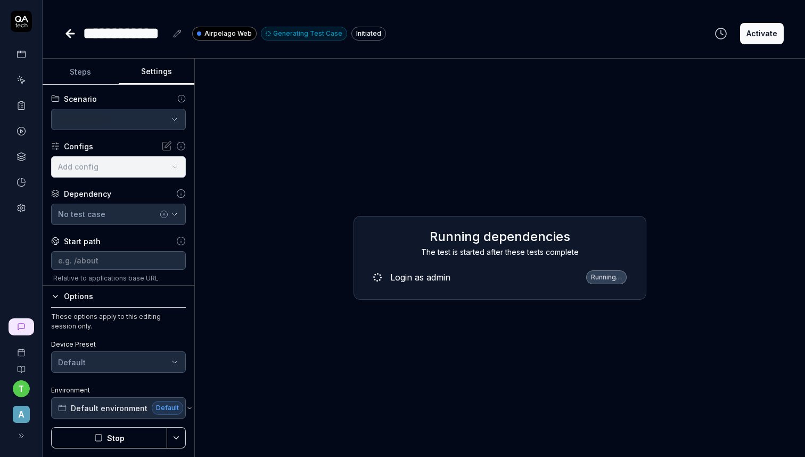
click at [149, 68] on button "Settings" at bounding box center [157, 72] width 76 height 26
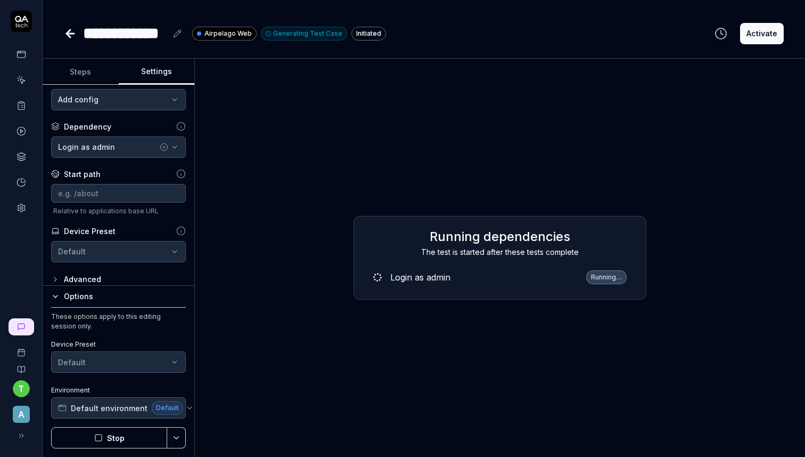
scroll to position [75, 0]
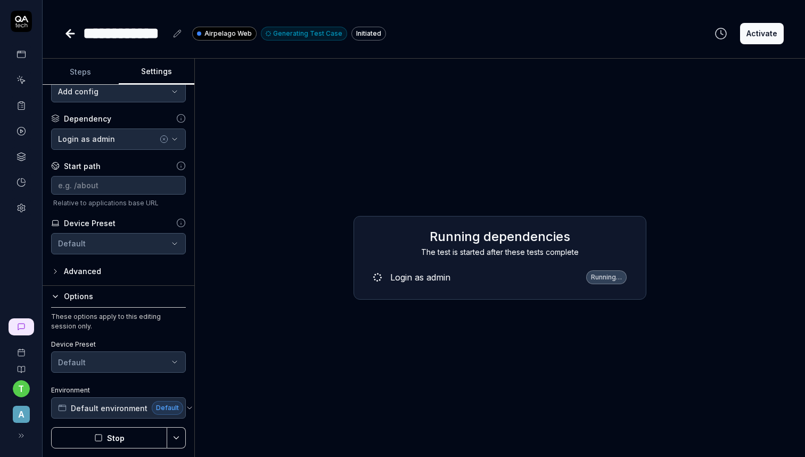
click at [82, 278] on div "**********" at bounding box center [119, 185] width 152 height 201
click at [85, 268] on div "Advanced" at bounding box center [82, 271] width 37 height 13
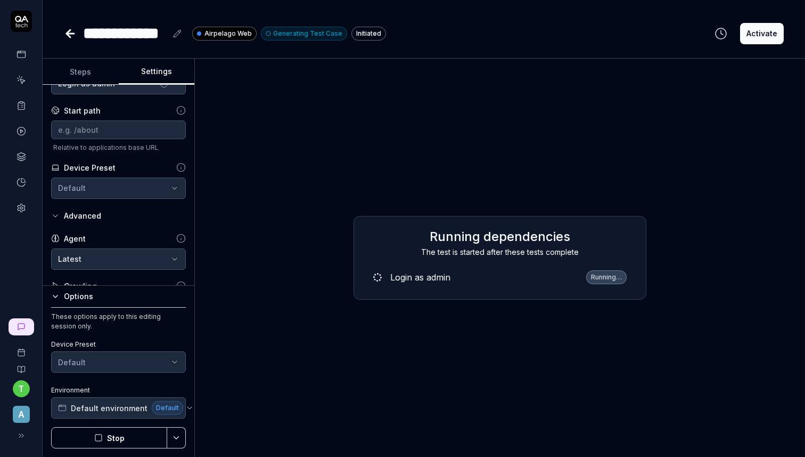
scroll to position [159, 0]
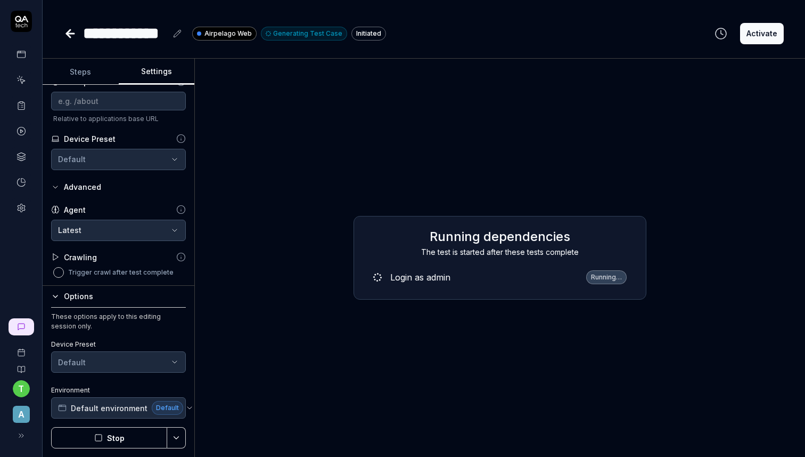
click at [56, 188] on icon "button" at bounding box center [55, 187] width 9 height 9
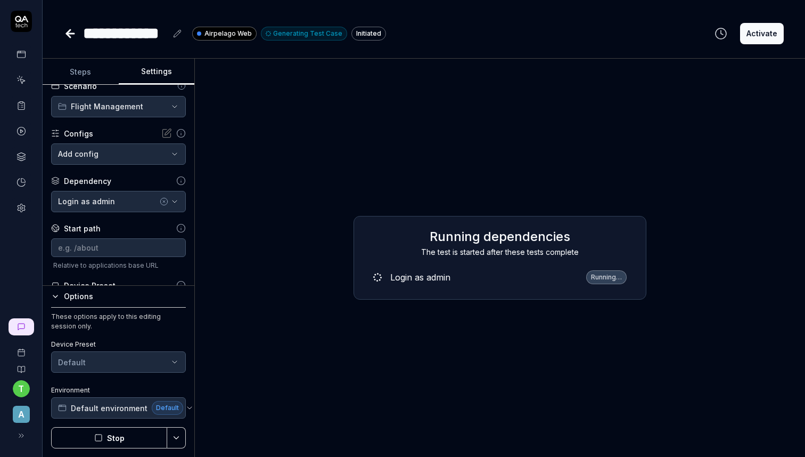
scroll to position [0, 0]
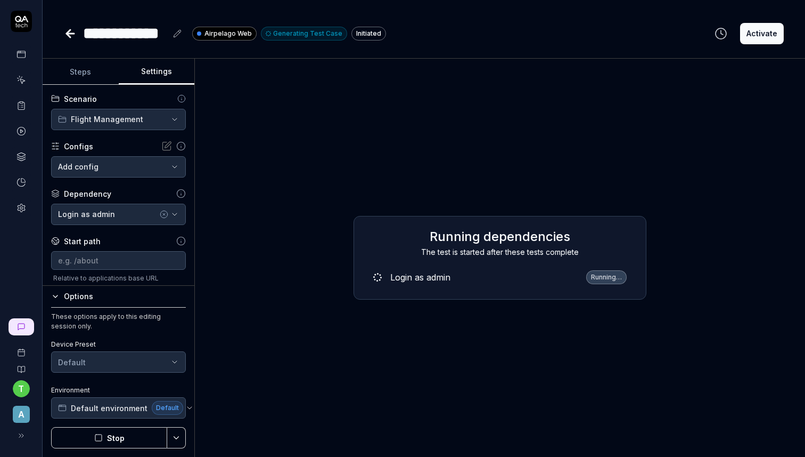
click at [83, 71] on button "Steps" at bounding box center [81, 72] width 76 height 26
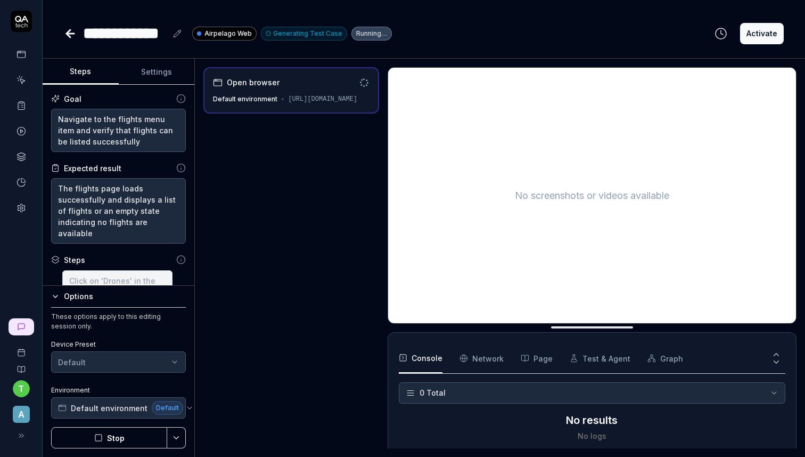
click at [301, 101] on div "https://dev--dronemissioncontrol.netlify.app/" at bounding box center [322, 99] width 69 height 10
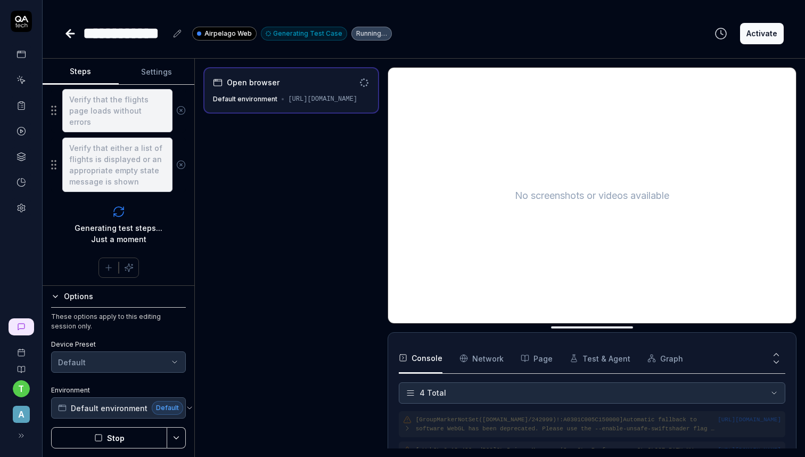
scroll to position [35, 0]
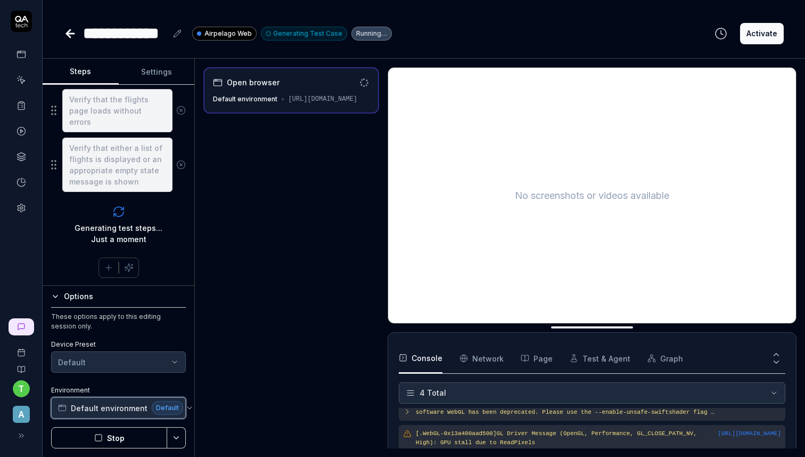
click at [110, 408] on span "Default environment" at bounding box center [109, 407] width 77 height 11
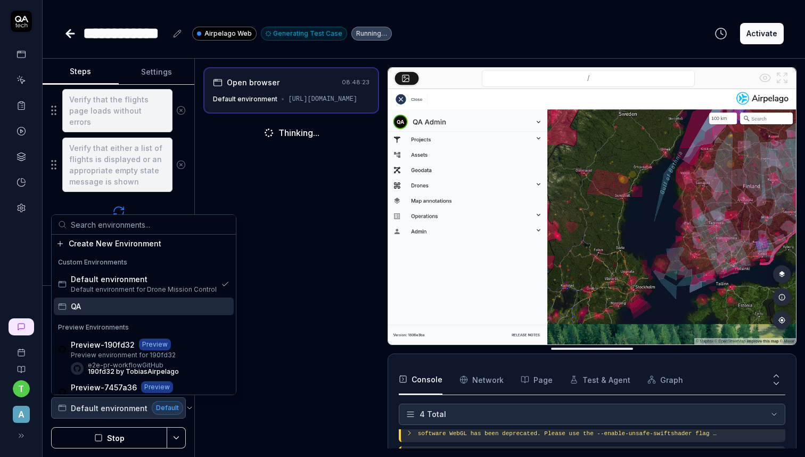
scroll to position [28, 0]
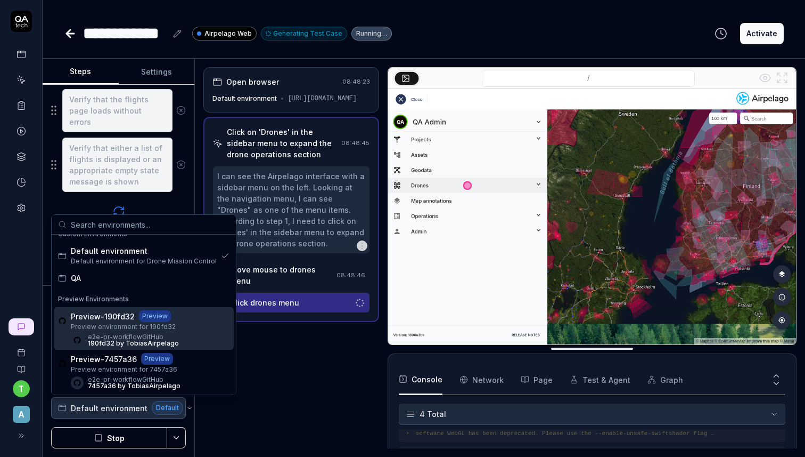
click at [299, 378] on div "Open browser 08:48:23 Default environment https://dev--dronemissioncontrol.netl…" at bounding box center [290, 257] width 175 height 381
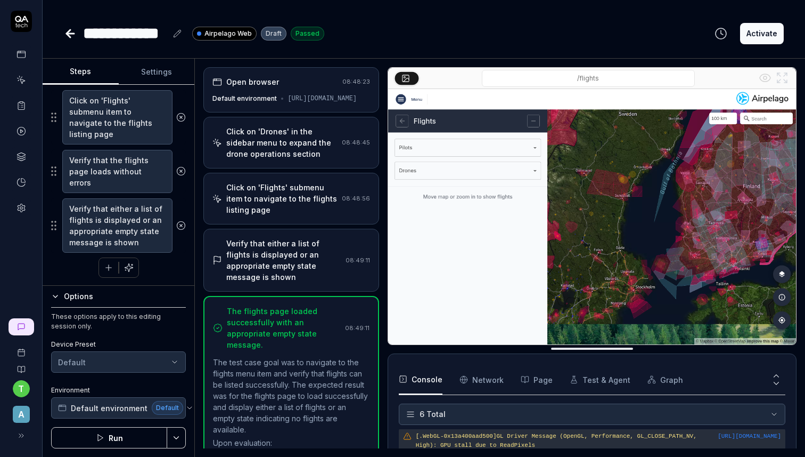
scroll to position [95, 0]
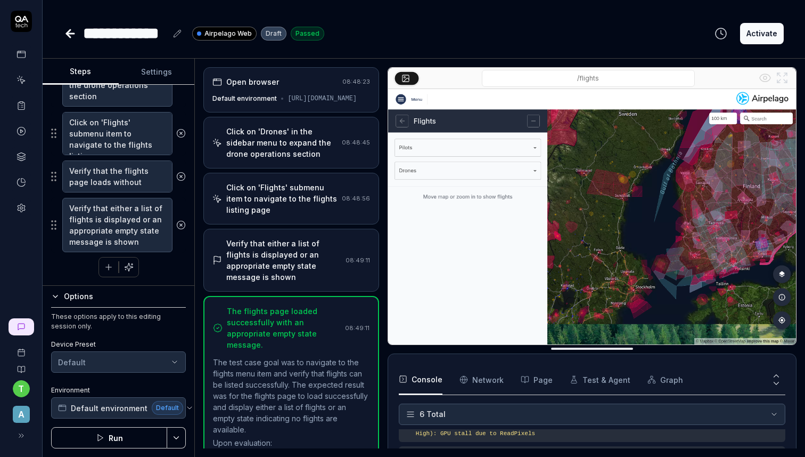
type textarea "*"
